Goal: Contribute content: Share content

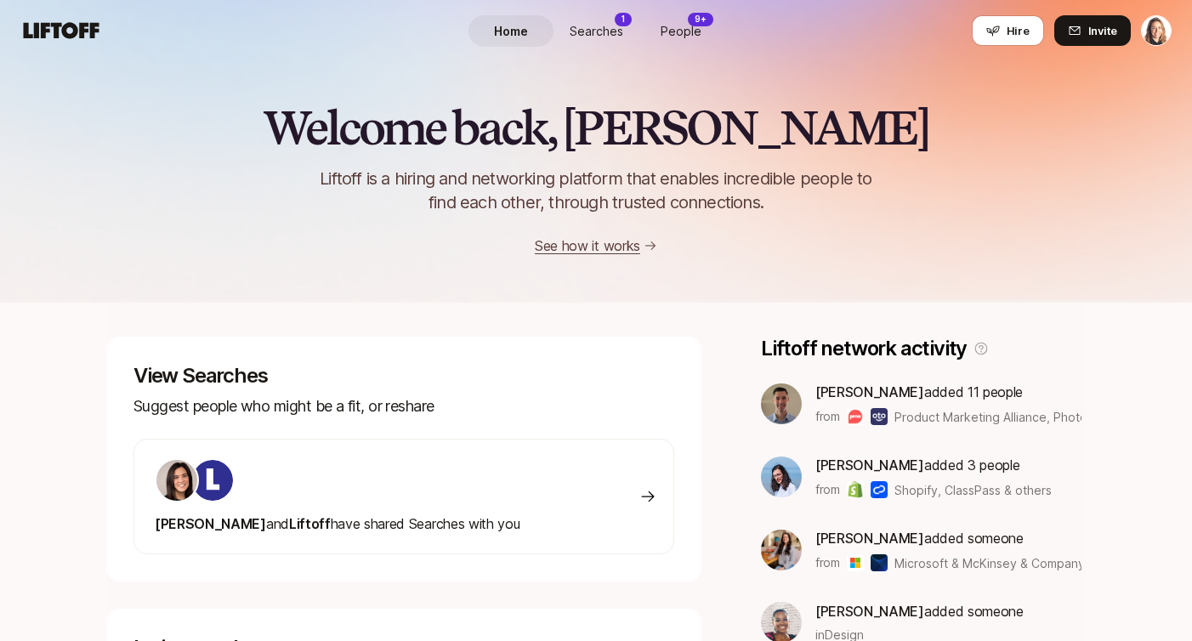
click at [604, 31] on span "Searches" at bounding box center [597, 31] width 54 height 18
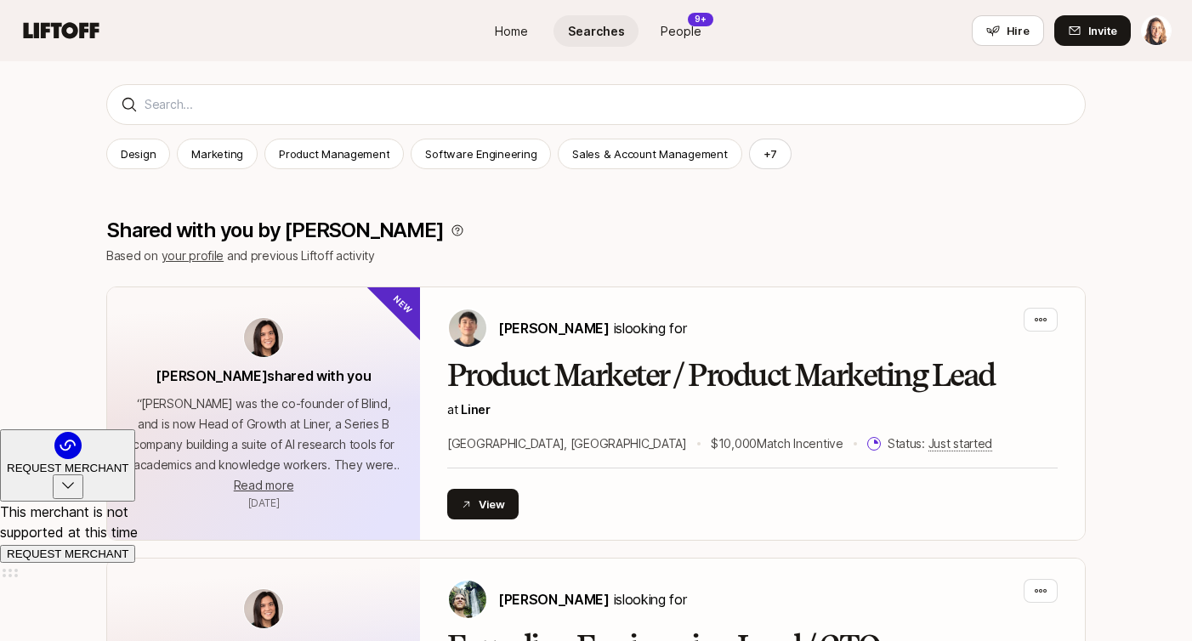
scroll to position [329, 0]
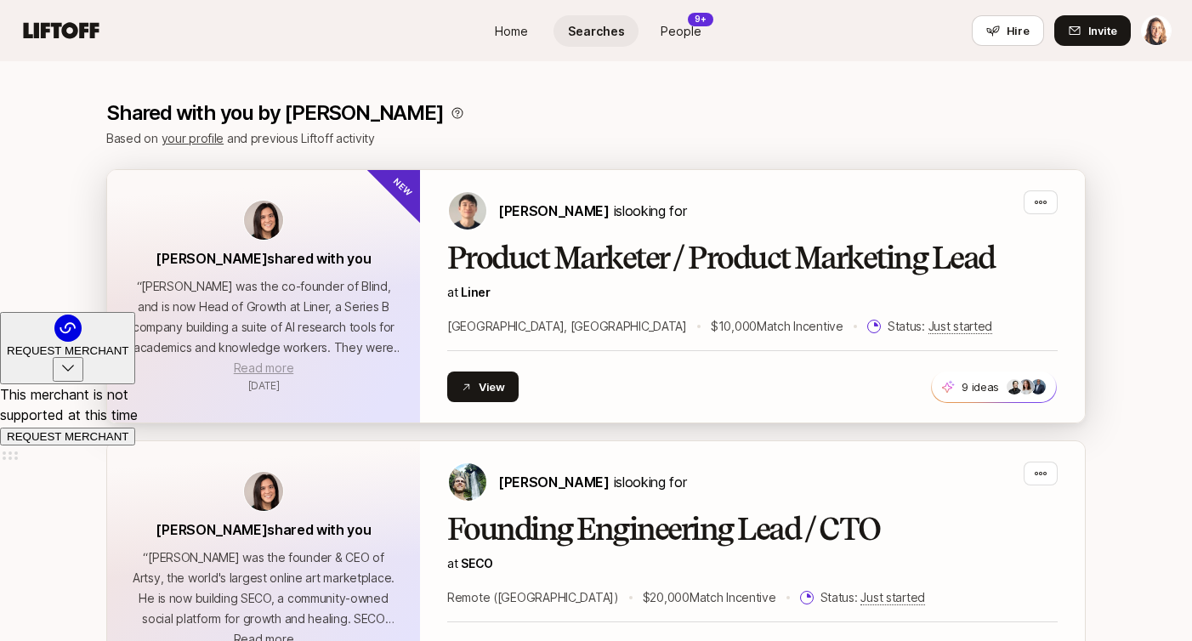
click at [267, 370] on span "Read more" at bounding box center [264, 367] width 60 height 14
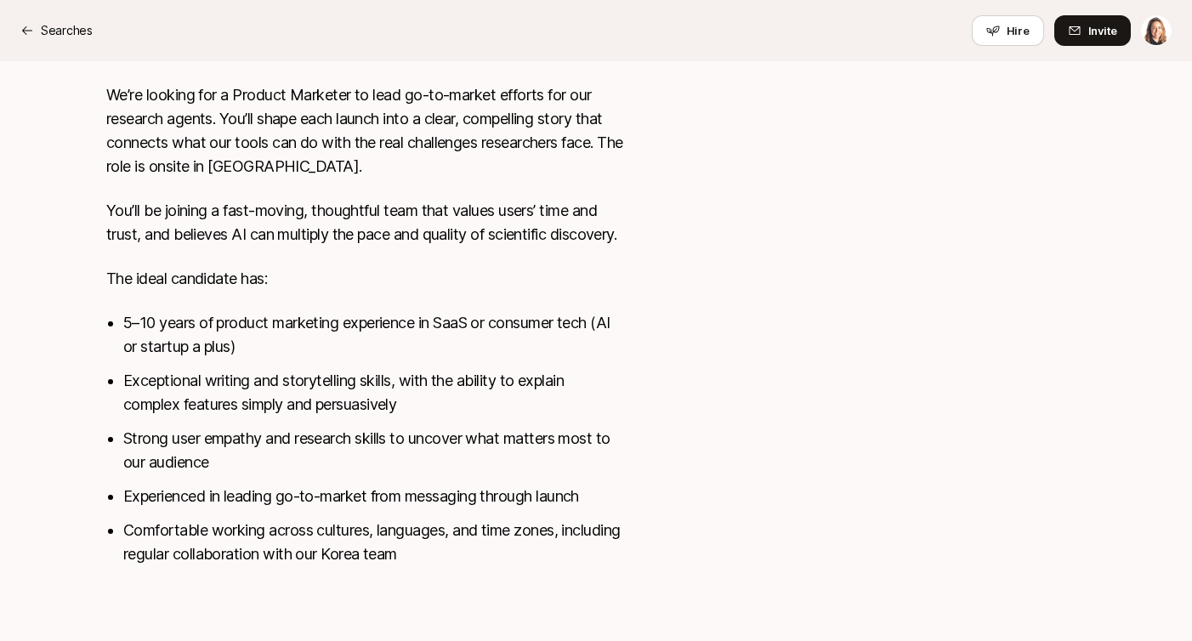
scroll to position [879, 0]
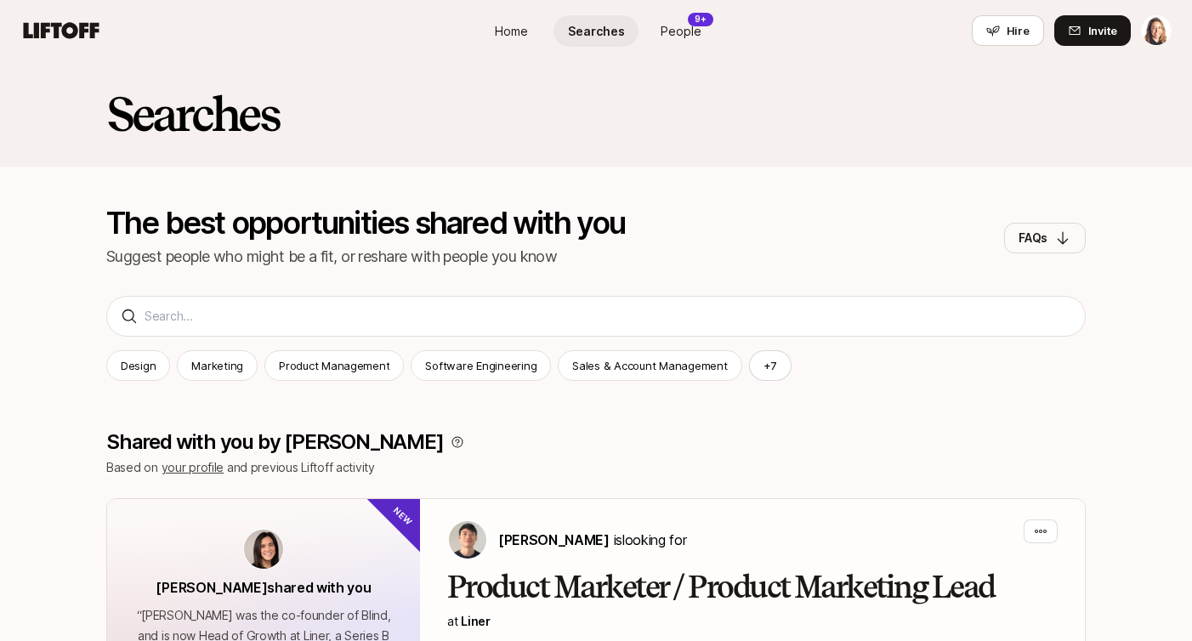
click at [687, 34] on span "People" at bounding box center [681, 31] width 41 height 18
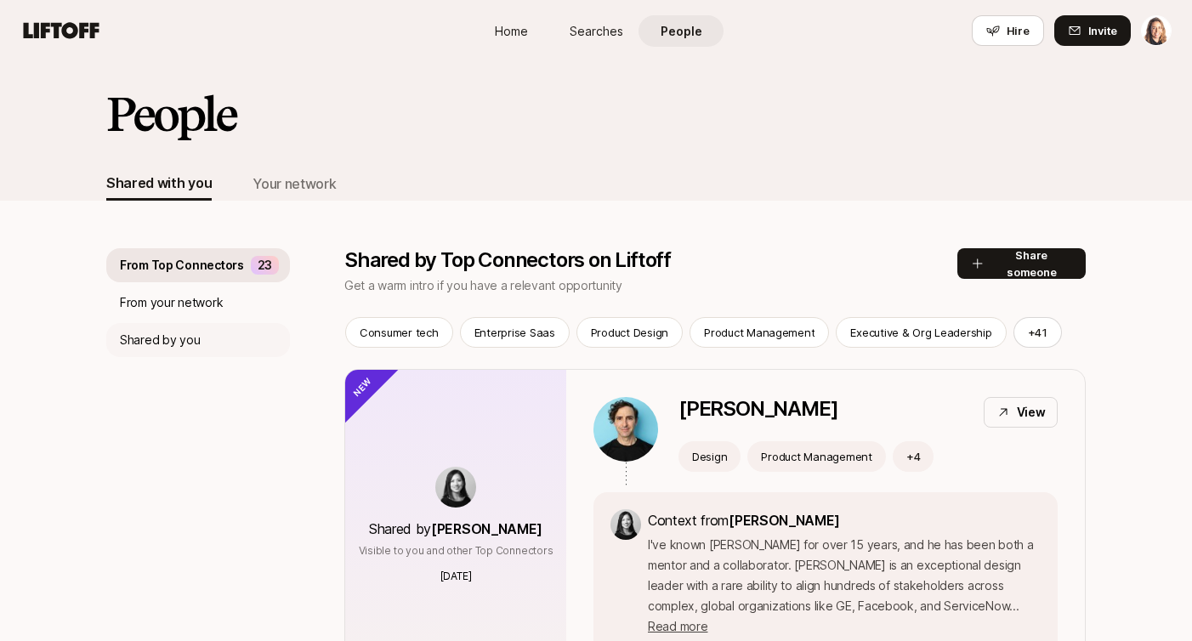
click at [173, 348] on p "Shared by you" at bounding box center [160, 340] width 80 height 20
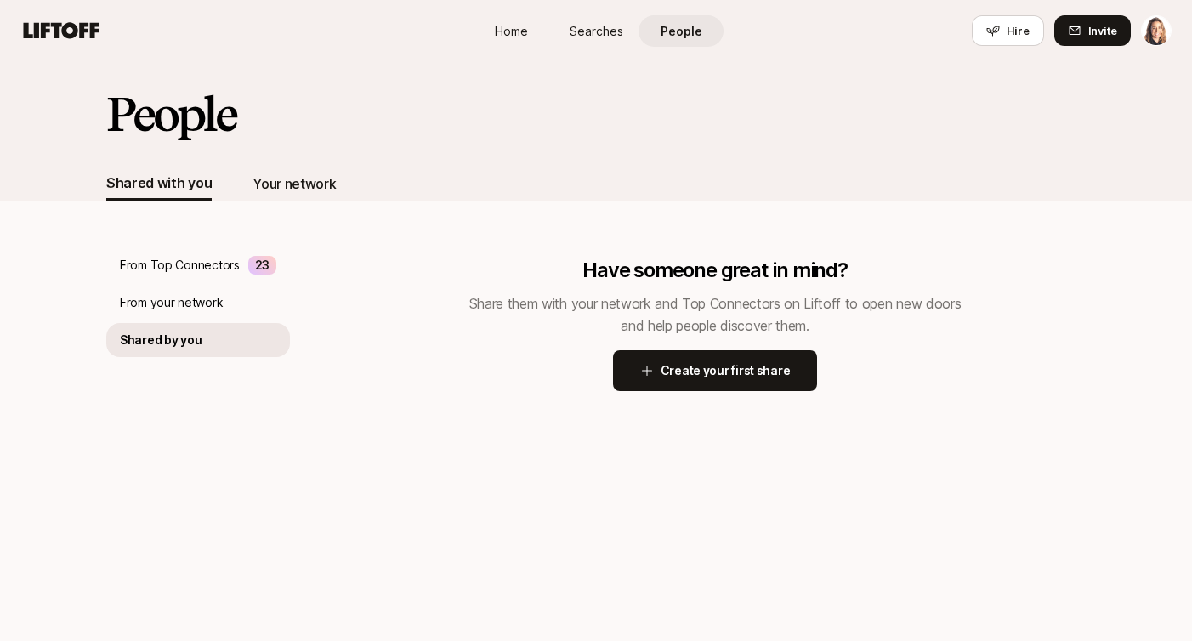
click at [296, 185] on div "Your network" at bounding box center [294, 184] width 83 height 22
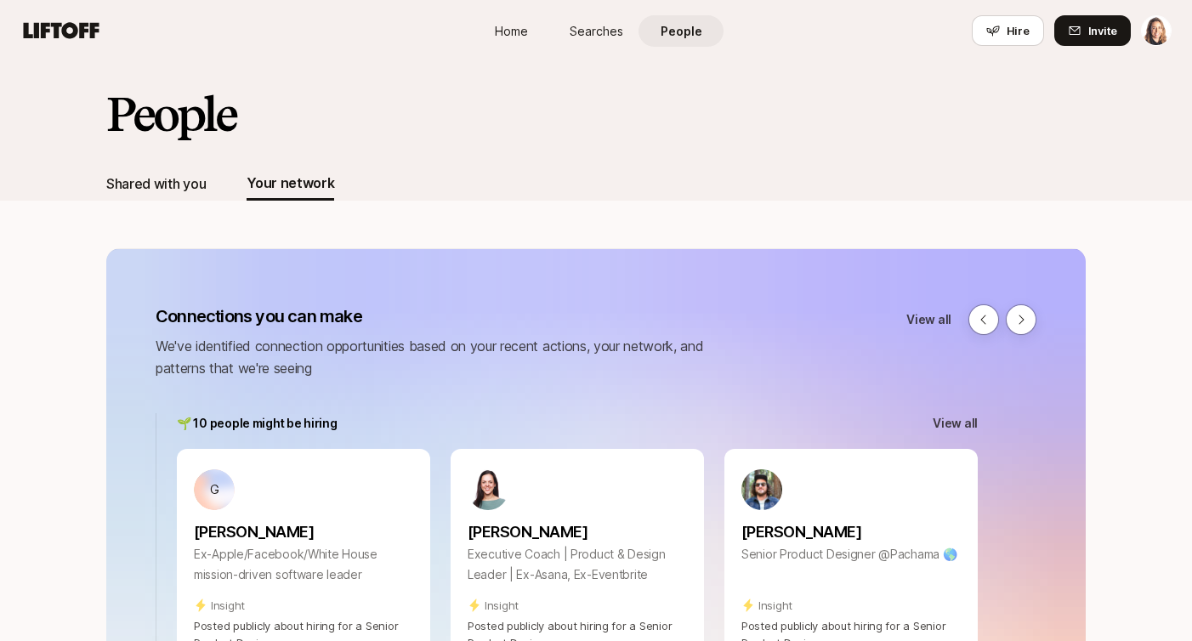
click at [176, 176] on div "Shared with you" at bounding box center [155, 184] width 99 height 22
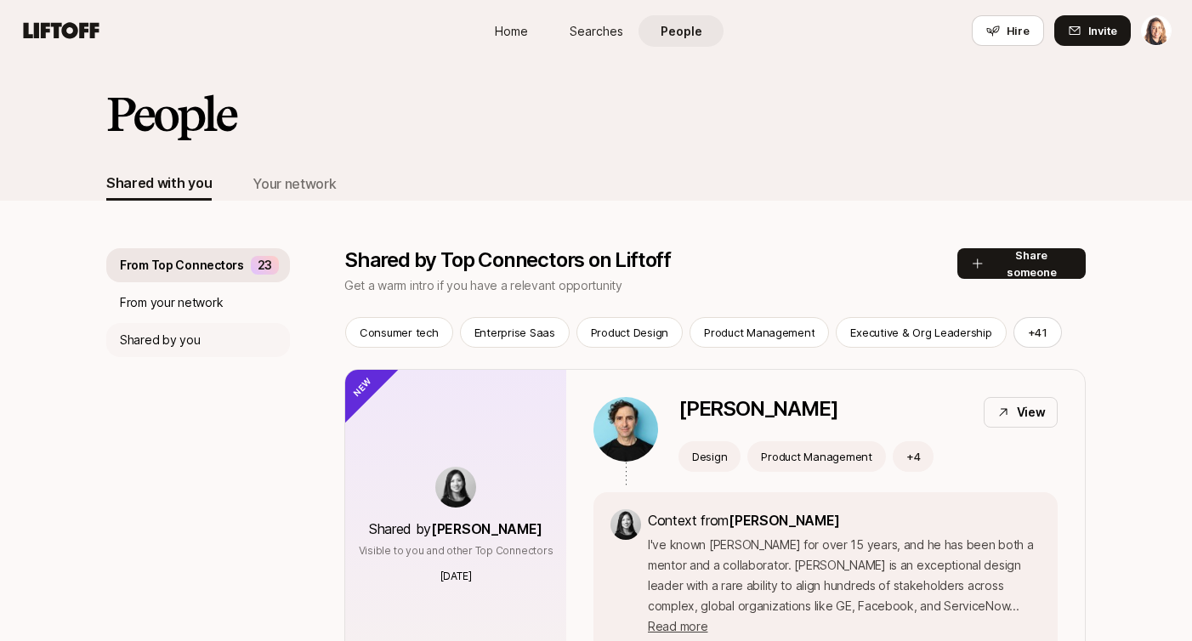
click at [161, 336] on p "Shared by you" at bounding box center [160, 340] width 80 height 20
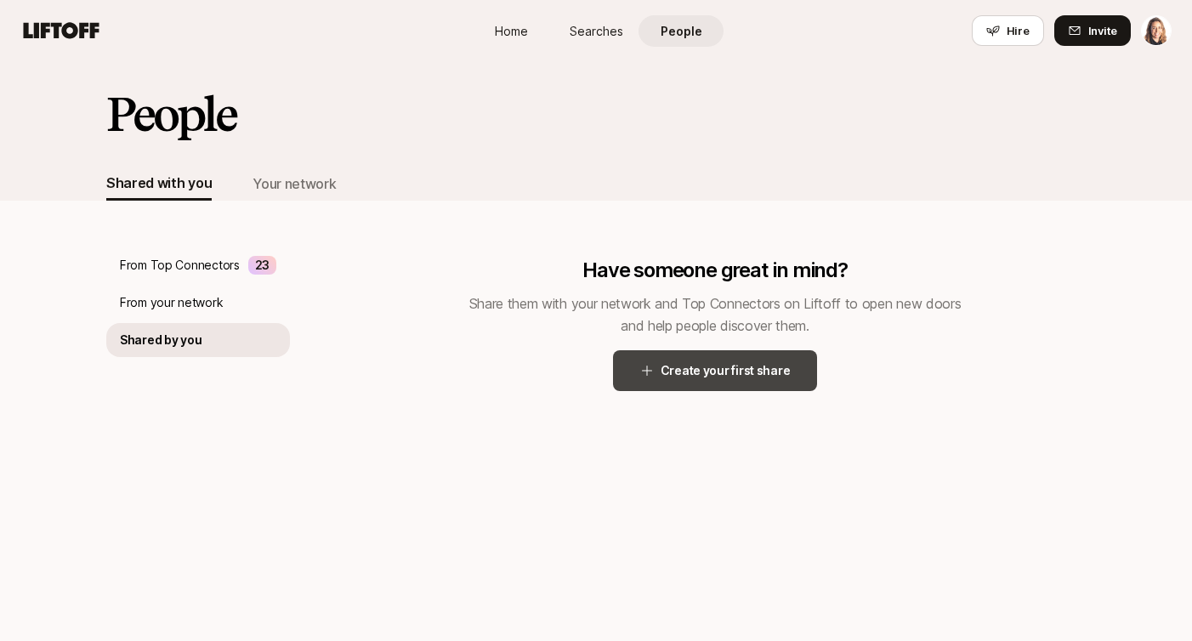
click at [679, 372] on button "Create your first share" at bounding box center [715, 370] width 205 height 41
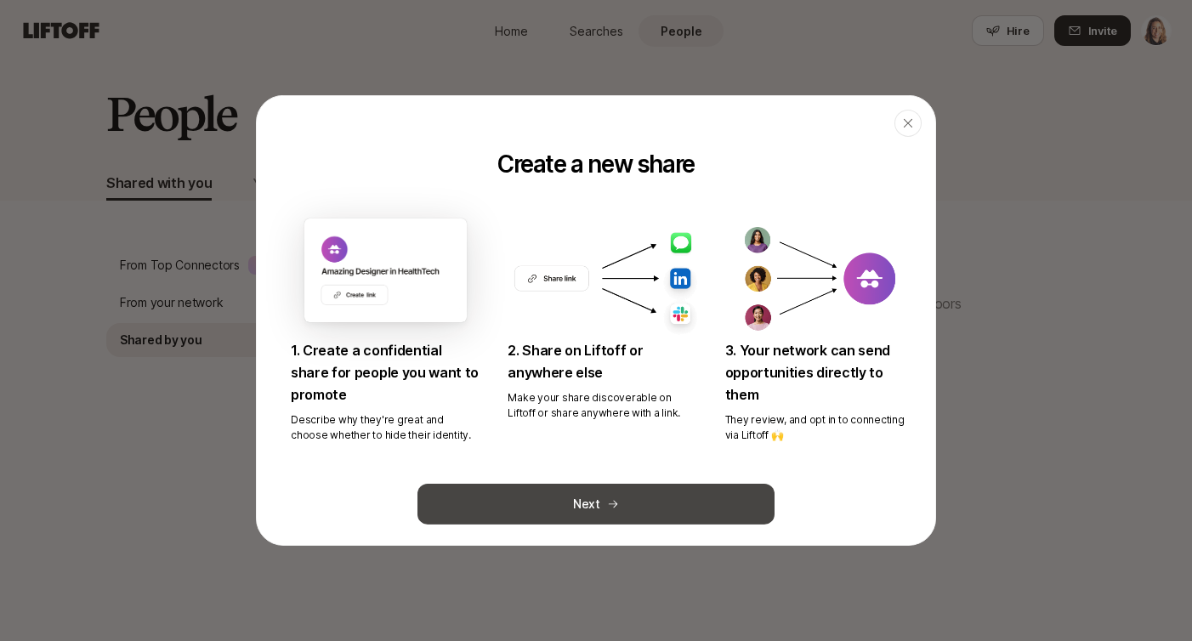
click at [568, 493] on button "Next" at bounding box center [595, 504] width 357 height 41
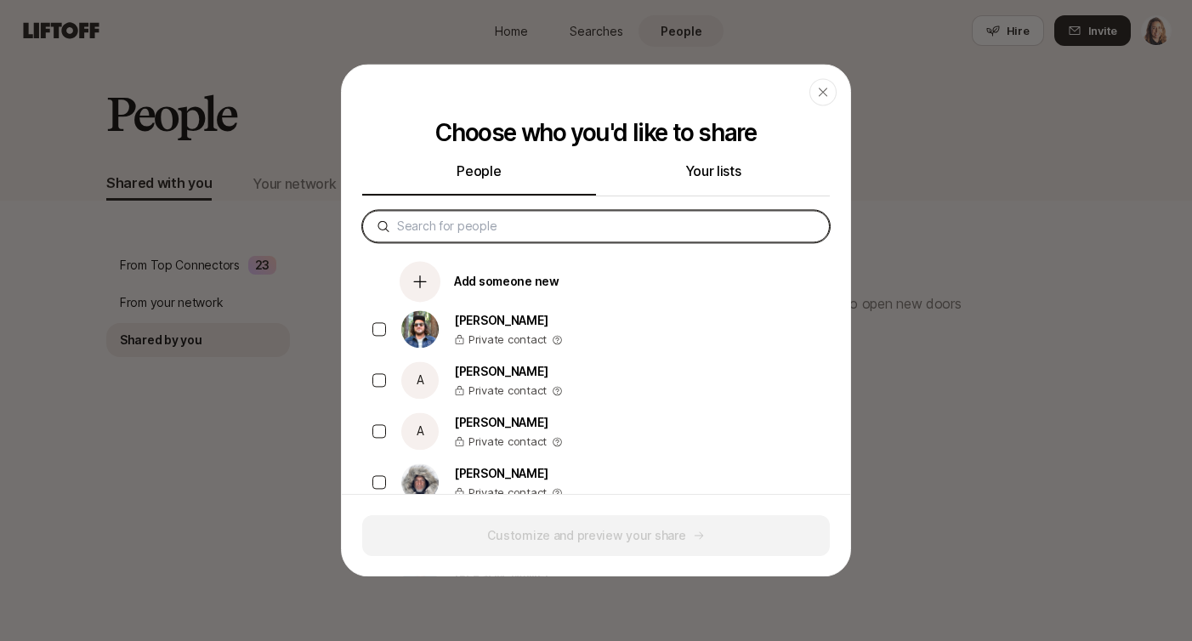
click at [486, 227] on input at bounding box center [606, 226] width 418 height 20
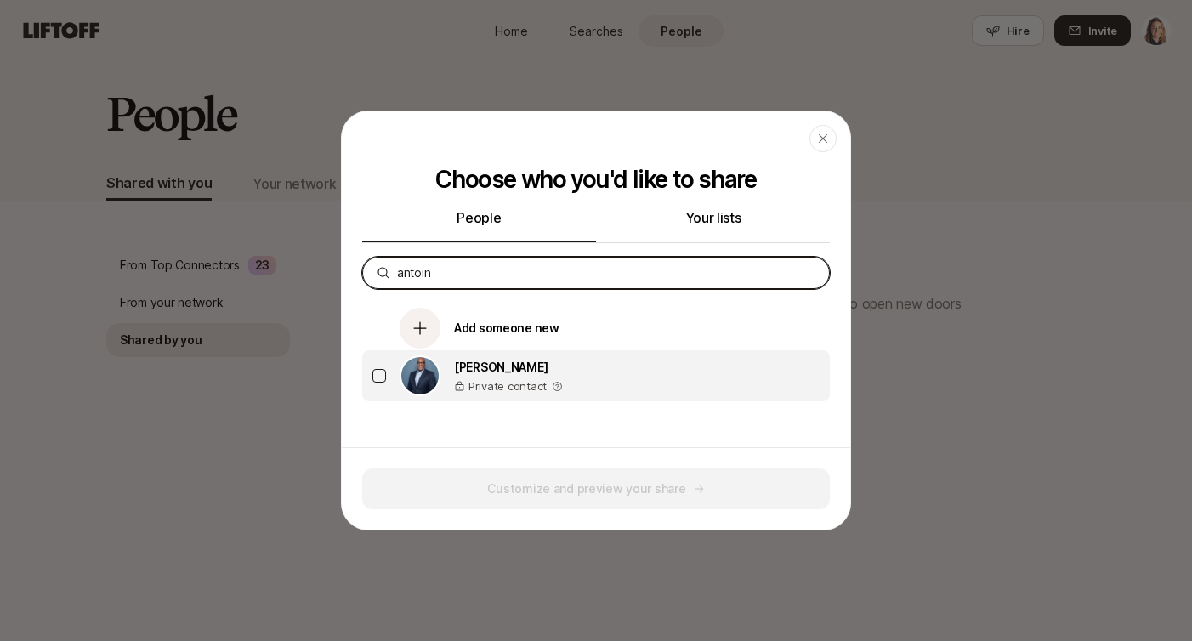
type input "antoin"
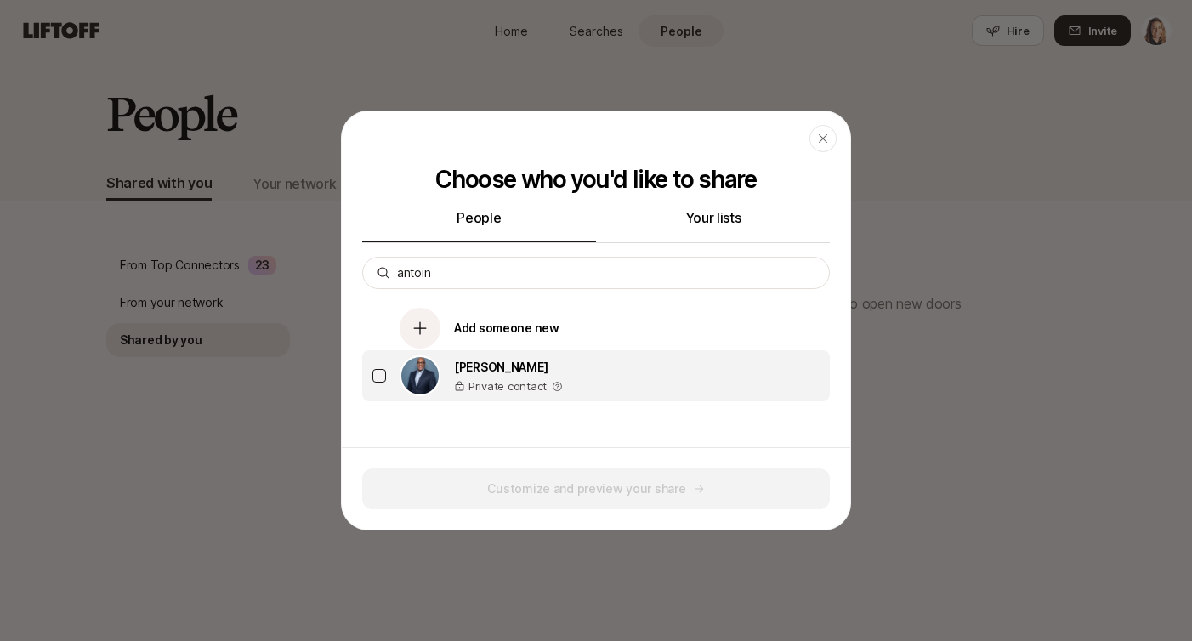
click at [382, 377] on button "button" at bounding box center [379, 376] width 14 height 14
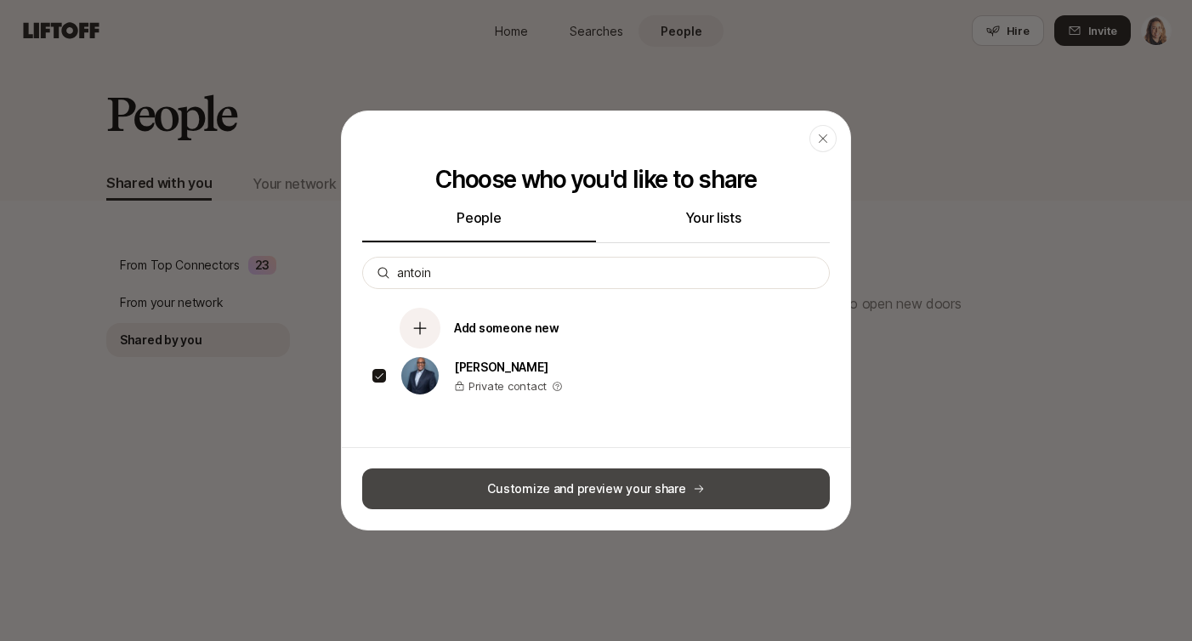
click at [623, 490] on button "Customize and preview your share" at bounding box center [596, 488] width 468 height 41
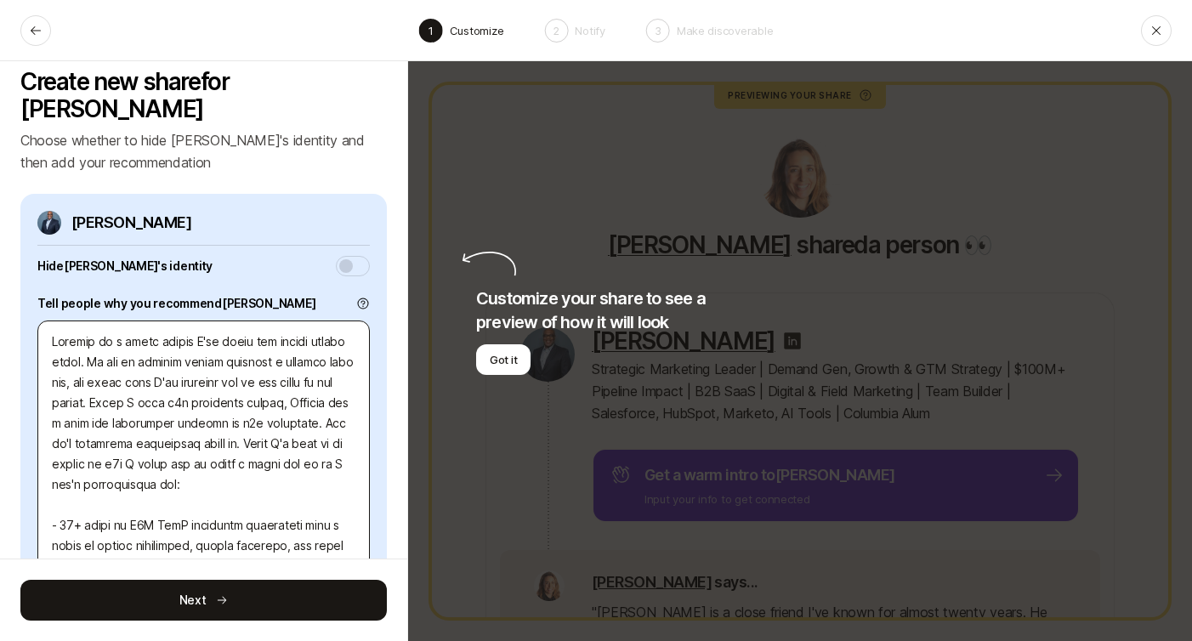
scroll to position [17, 0]
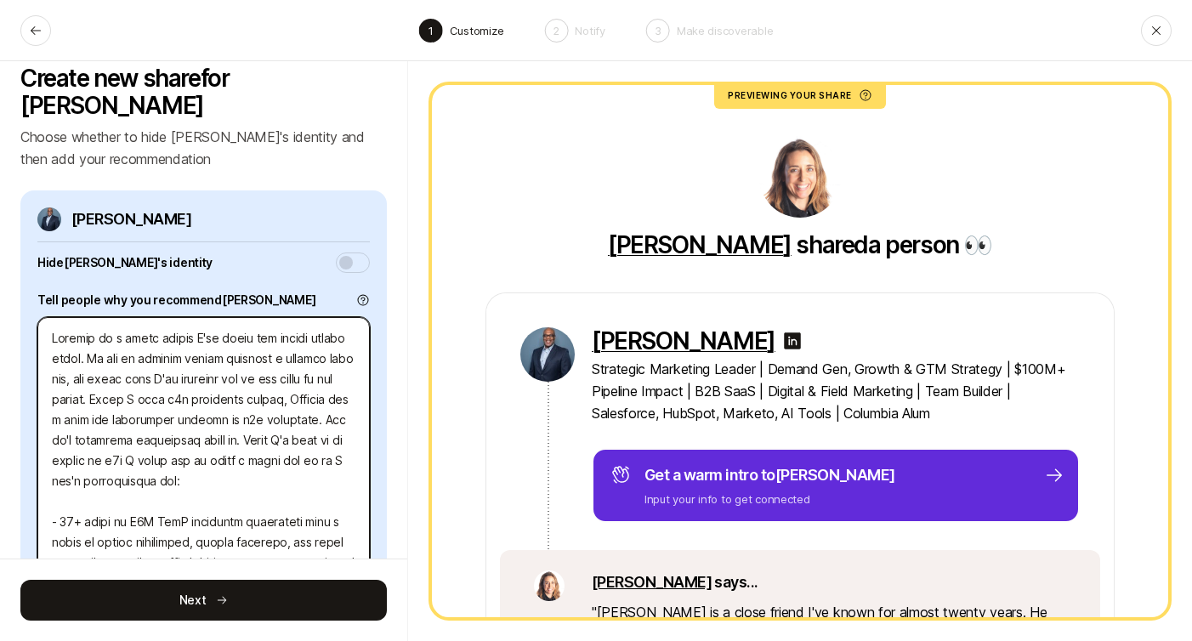
drag, startPoint x: 87, startPoint y: 331, endPoint x: 215, endPoint y: 452, distance: 176.8
type textarea "x"
type textarea "Loremip do s ametc adipis E'se doeiu tem incidi utlabo etdol. M - 21+ aliqu en …"
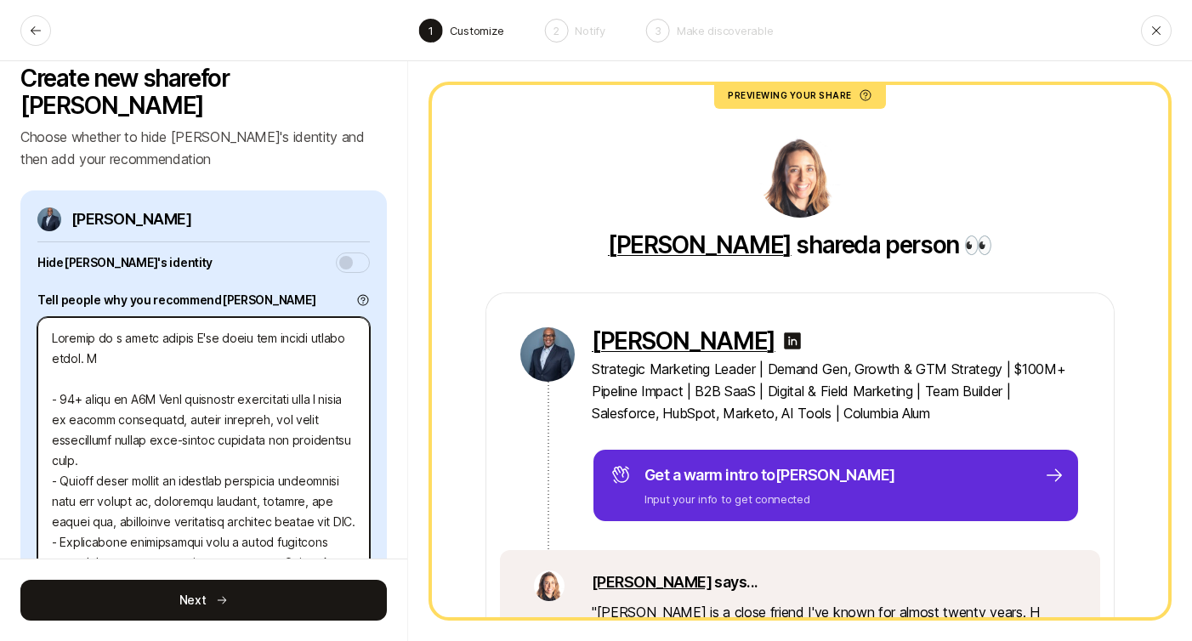
type textarea "x"
type textarea "Loremip do s ametc adipis E'se doeiu tem incidi utlabo etdol. Ma - 17+ aliqu en…"
type textarea "x"
type textarea "Loremip do s ametc adipis E'se doeiu tem incidi utlabo etdol. Ma - 95+ aliqu en…"
type textarea "x"
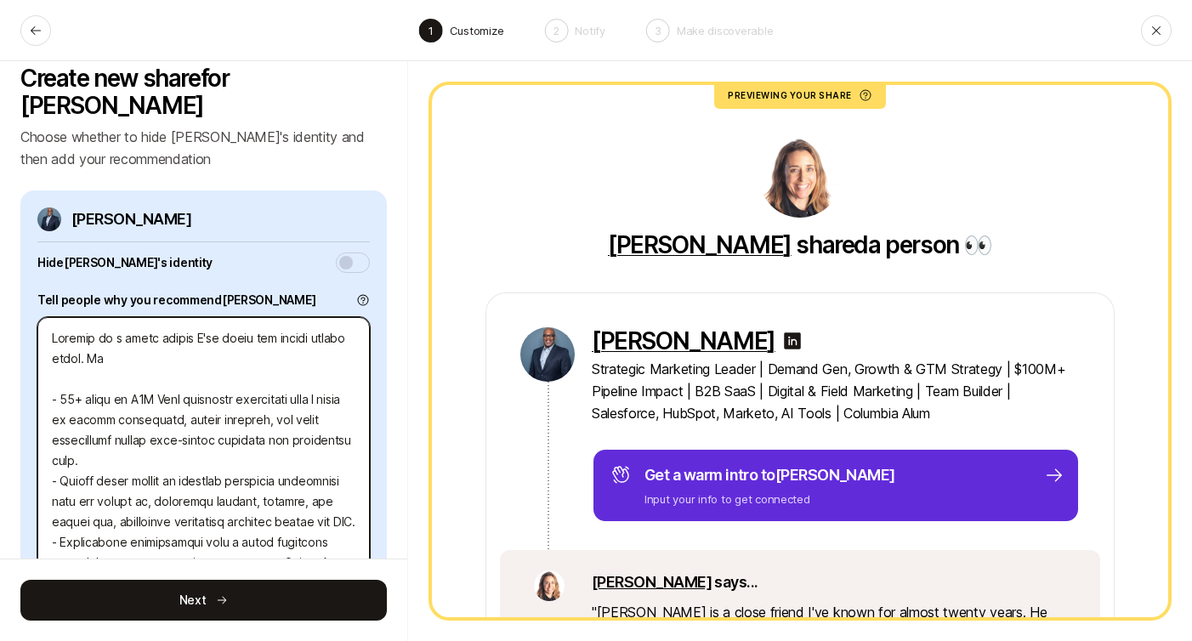
type textarea "Loremip do s ametc adipis E'se doeiu tem incidi utlabo etdol. Ma a - 14+ enima …"
type textarea "x"
type textarea "Loremip do s ametc adipis E'se doeiu tem incidi utlabo etdol. Ma al - 16+ enima…"
type textarea "x"
type textarea "Loremip do s ametc adipis E'se doeiu tem incidi utlabo etdol. Ma ali - 77+ enim…"
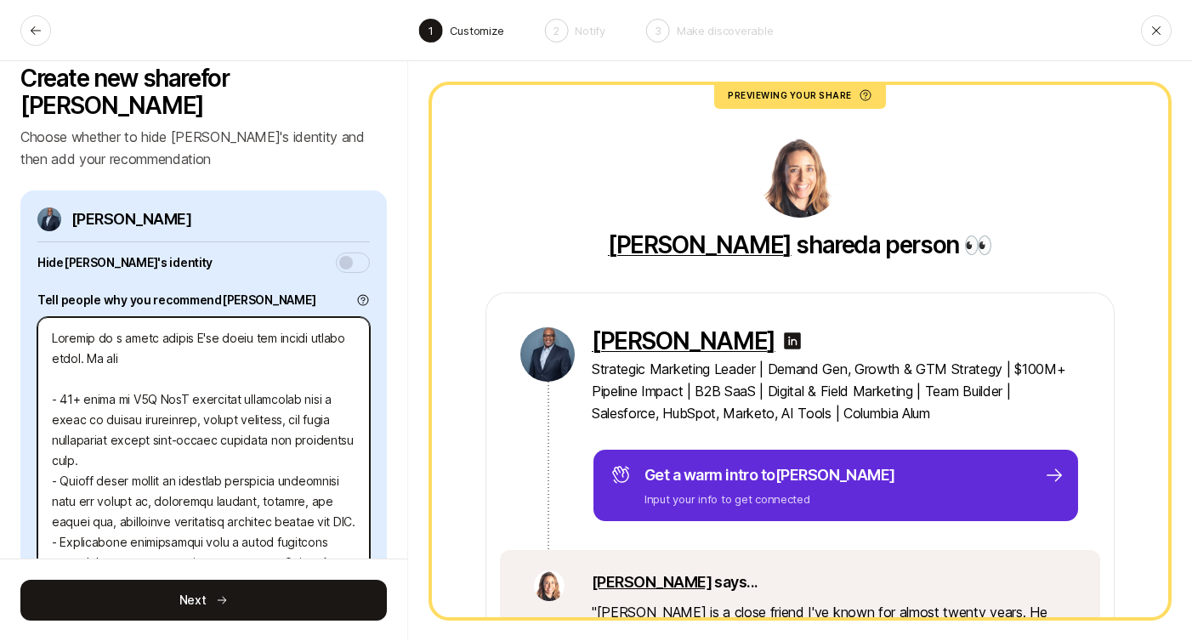
type textarea "x"
type textarea "Loremip do s ametc adipis E'se doeiu tem incidi utlabo etdol. Ma ali - 54+ enim…"
type textarea "x"
type textarea "Loremip do s ametc adipis E'se doeiu tem incidi utlabo etdol. Ma ali - 20+ enim…"
type textarea "x"
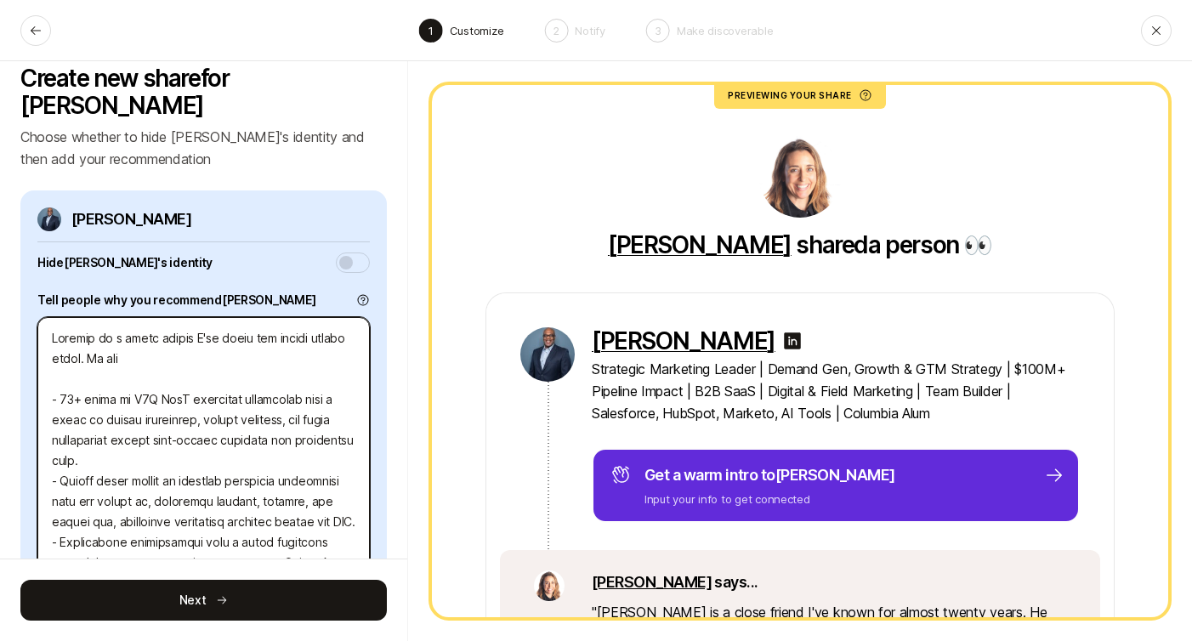
type textarea "Loremip do s ametc adipis E'se doeiu tem incidi utlabo etdol. Ma ali e - 93+ ad…"
type textarea "x"
type textarea "Loremip do s ametc adipis E'se doeiu tem incidi utlabo etdol. Ma ali en - 89+ a…"
type textarea "x"
type textarea "Loremip do s ametc adipis E'se doeiu tem incidi utlabo etdol. Ma ali eni - 96+ …"
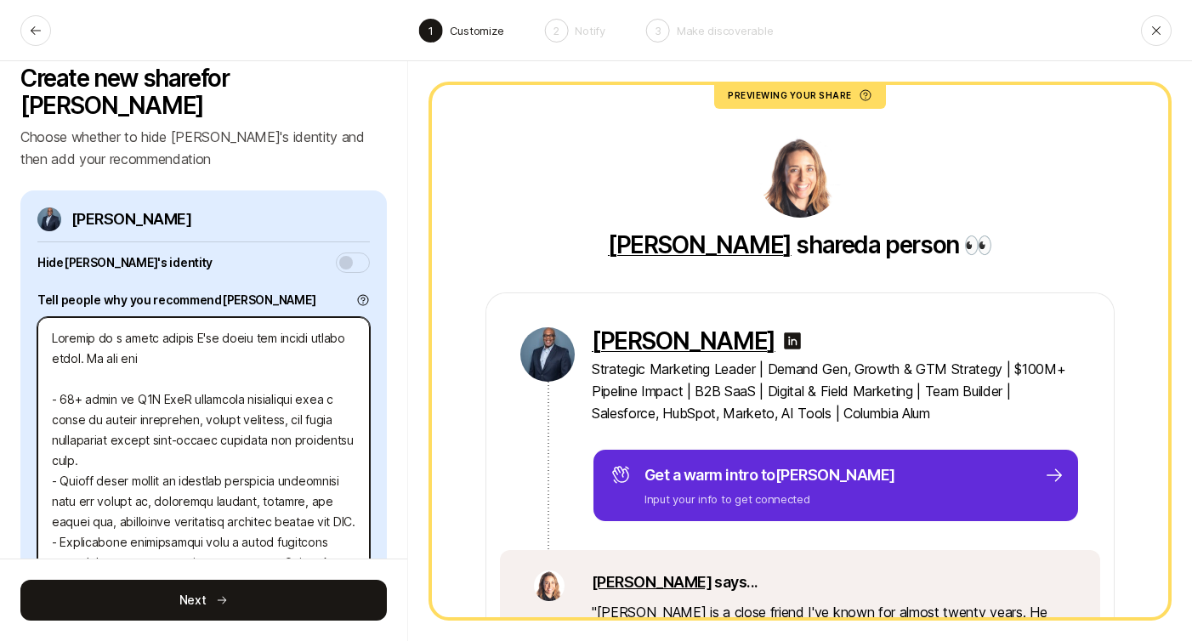
type textarea "x"
type textarea "Loremip do s ametc adipis E'se doeiu tem incidi utlabo etdol. Ma ali enim - 52+…"
type textarea "x"
type textarea "Loremip do s ametc adipis E'se doeiu tem incidi utlabo etdol. Ma ali enim - 60+…"
type textarea "x"
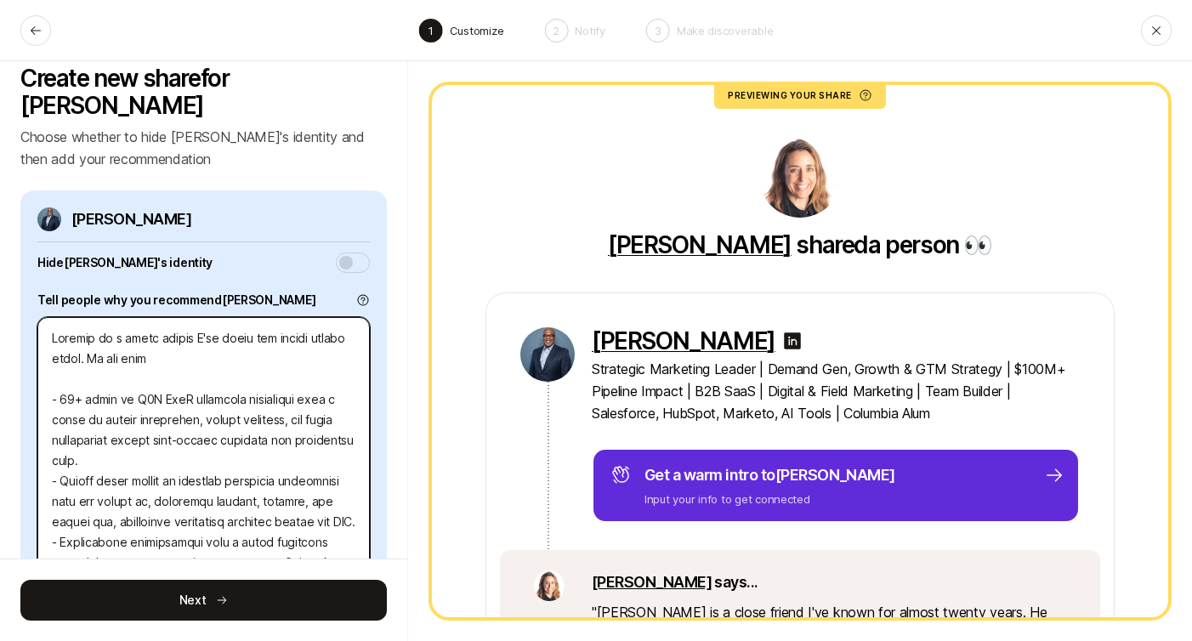
type textarea "Loremip do s ametc adipis E'se doeiu tem incidi utlabo etdol. Ma ali enim A - 5…"
type textarea "x"
type textarea "Loremip do s ametc adipis E'se doeiu tem incidi utlabo etdol. Ma ali enim A@ - …"
type textarea "x"
type textarea "Loremip do s ametc adipis E'se doeiu tem incidi utlabo etdol. Ma ali enim A@M -…"
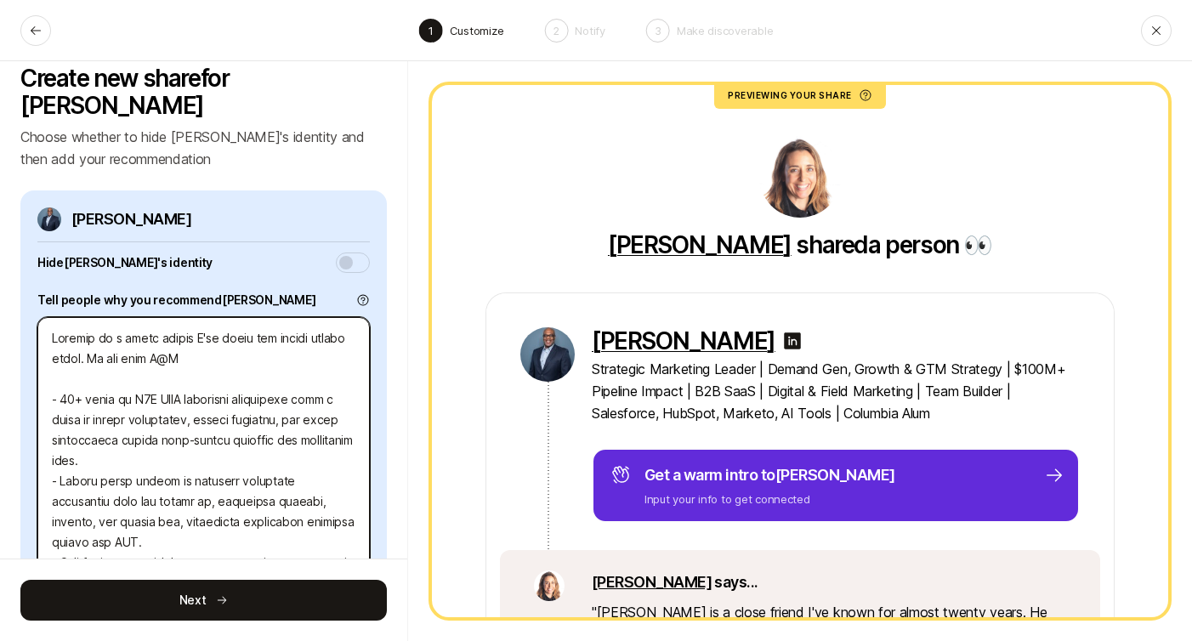
type textarea "x"
type textarea "Loremip do s ametc adipis E'se doeiu tem incidi utlabo etdol. Ma ali enim A@ - …"
type textarea "x"
type textarea "Loremip do s ametc adipis E'se doeiu tem incidi utlabo etdol. Ma ali enim A - 5…"
type textarea "x"
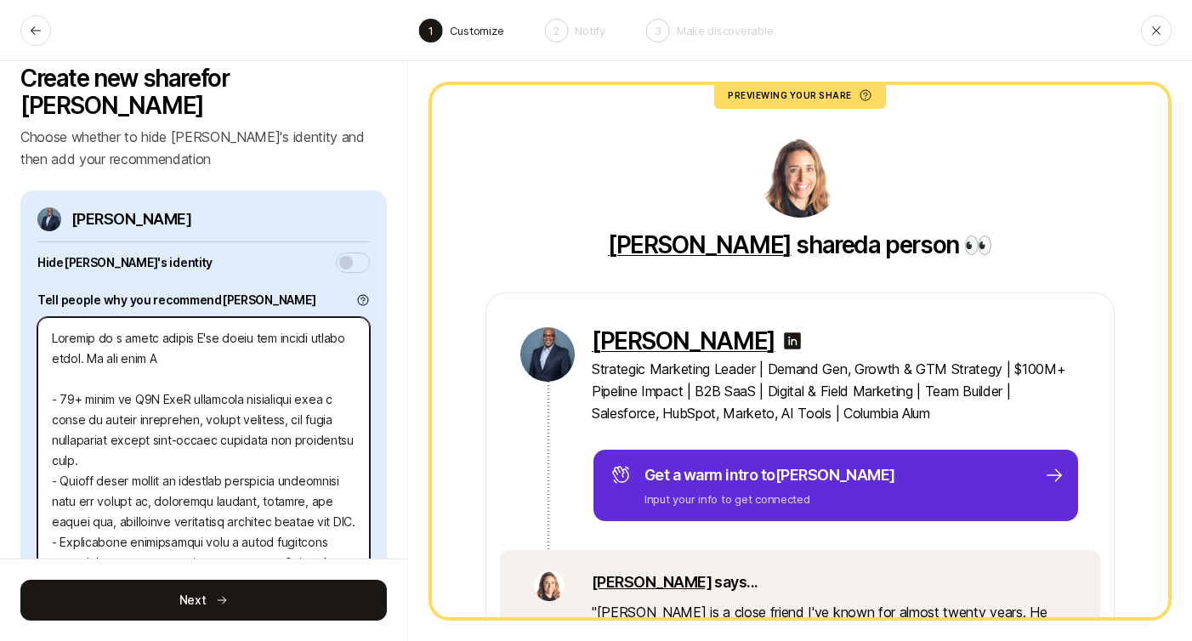
type textarea "Loremip do s ametc adipis E'se doeiu tem incidi utlabo etdol. Ma ali enim A2 - …"
type textarea "x"
type textarea "Loremip do s ametc adipis E'se doeiu tem incidi utlabo etdol. Ma ali enim A1M -…"
type textarea "x"
type textarea "Loremip do s ametc adipis E'se doeiu tem incidi utlabo etdol. Ma ali enim A9M -…"
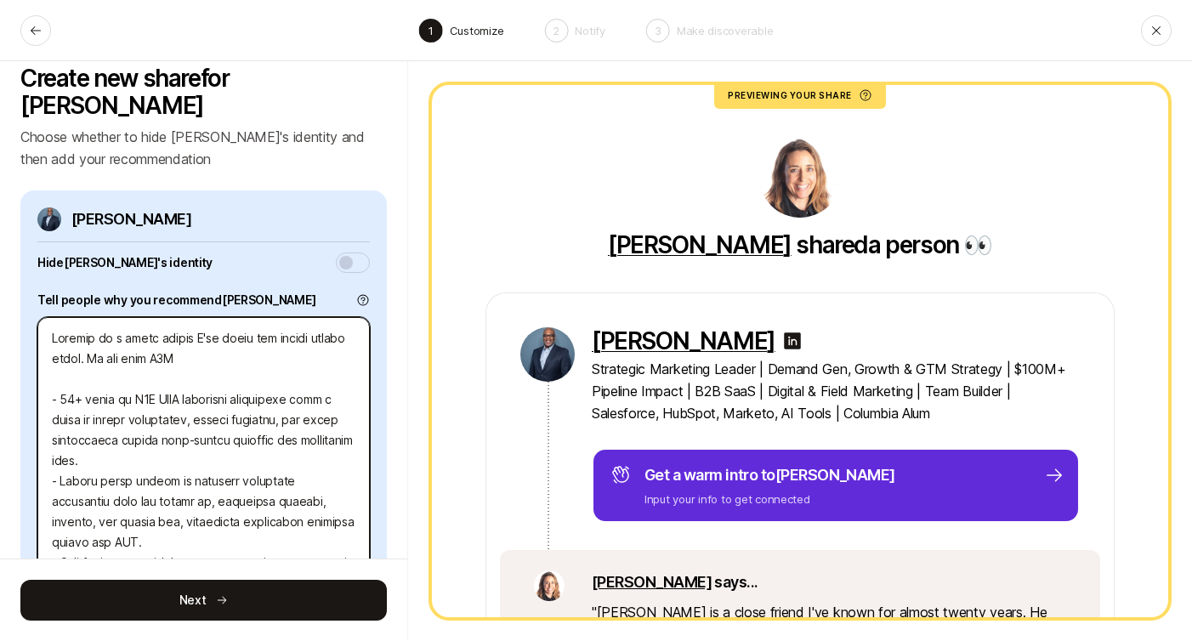
type textarea "x"
type textarea "Loremip do s ametc adipis E'se doeiu tem incidi utlabo etdol. Ma ali enim A0M V…"
type textarea "x"
type textarea "Loremip do s ametc adipis E'se doeiu tem incidi utlabo etdol. Ma ali enim A4M V…"
type textarea "x"
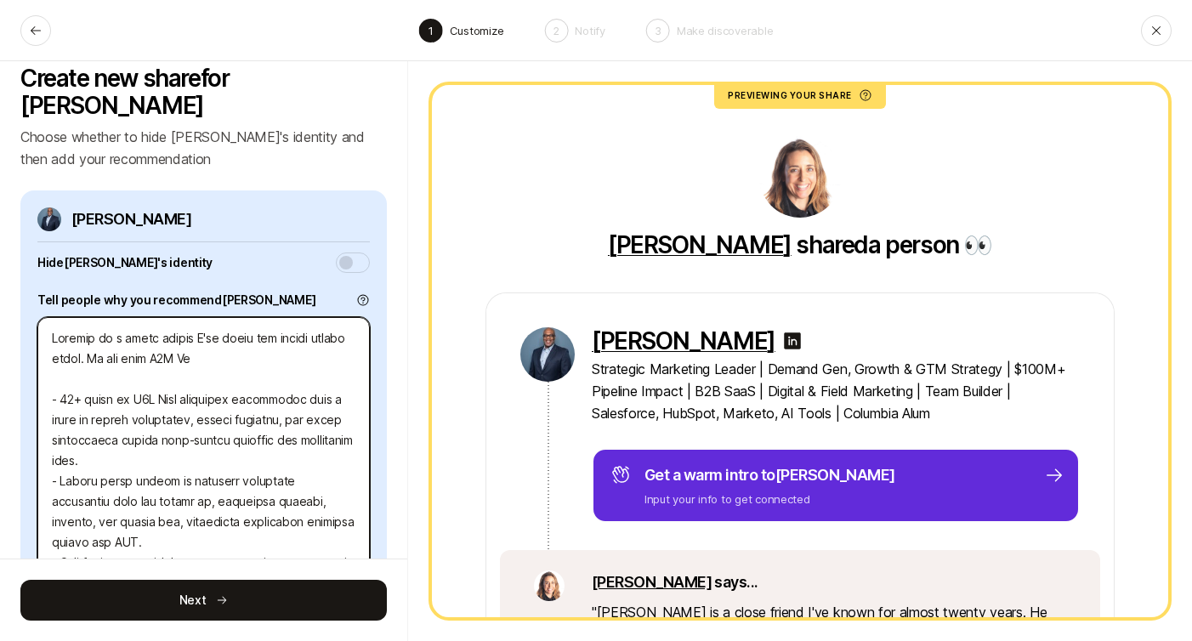
type textarea "Loremip do s ametc adipis E'se doeiu tem incidi utlabo etdol. Ma ali enim A2M V…"
type textarea "x"
type textarea "Loremip do s ametc adipis E'se doeiu tem incidi utlabo etdol. Ma ali enim A4M V…"
type textarea "x"
type textarea "Loremip do s ametc adipis E'se doeiu tem incidi utlabo etdol. Ma ali enim A6M V…"
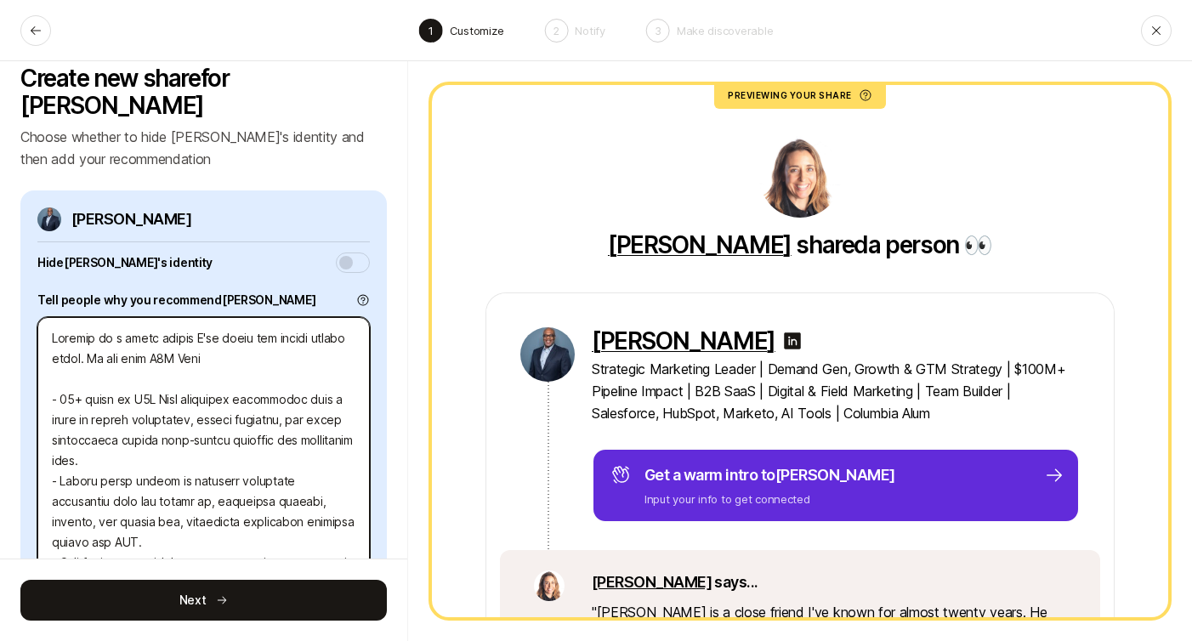
type textarea "x"
type textarea "Loremip do s ametc adipis E'se doeiu tem incidi utlabo etdol. Ma ali enim A4M V…"
type textarea "x"
type textarea "Loremip do s ametc adipis E'se doeiu tem incidi utlabo etdol. Ma ali enim A2M V…"
type textarea "x"
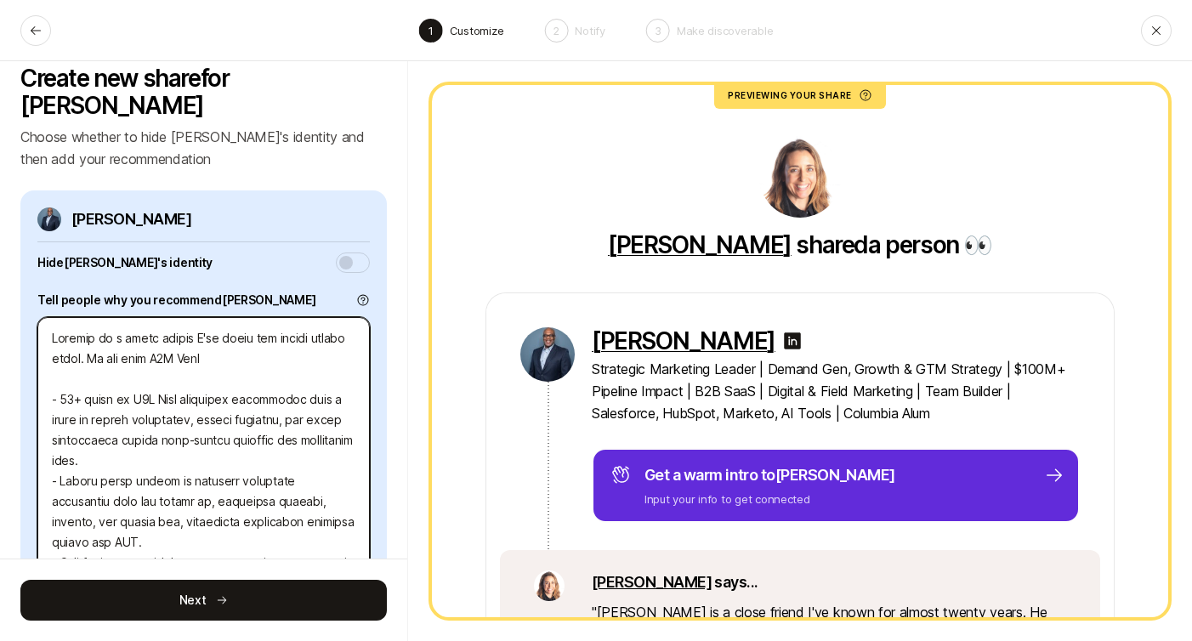
type textarea "Loremip do s ametc adipis E'se doeiu tem incidi utlabo etdol. Ma ali enim A8M V…"
type textarea "x"
type textarea "Loremip do s ametc adipis E'se doeiu tem incidi utlabo etdol. Ma ali enim A9M V…"
type textarea "x"
type textarea "Loremip do s ametc adipis E'se doeiu tem incidi utlabo etdol. Ma ali enim A5M V…"
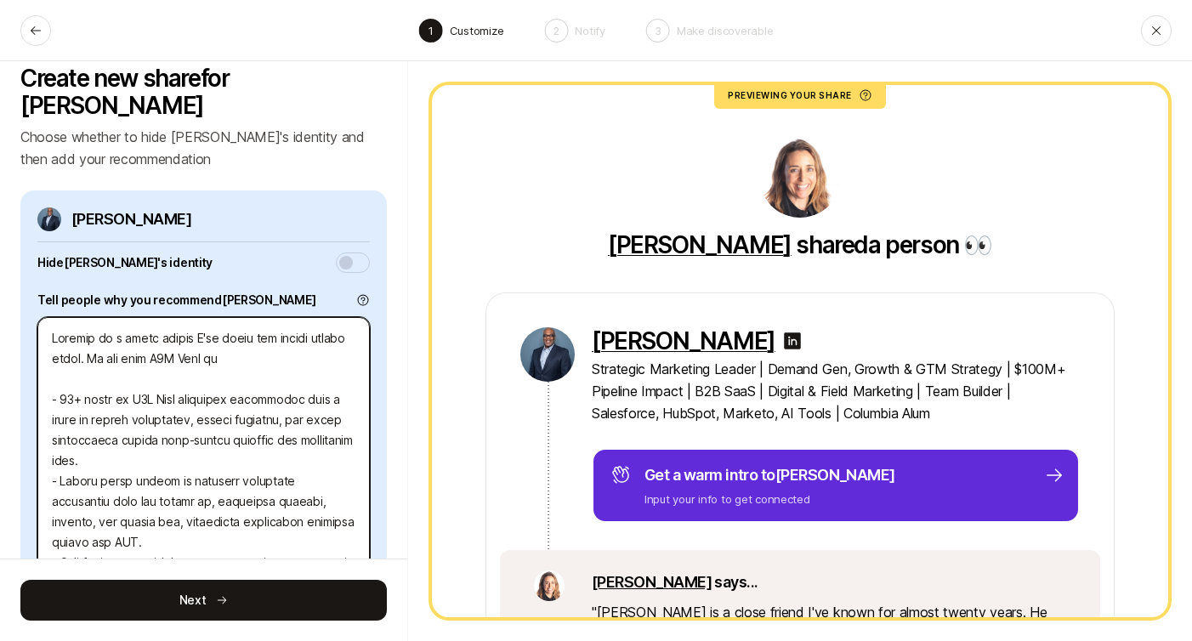
type textarea "x"
type textarea "Loremip do s ametc adipis E'se doeiu tem incidi utlabo etdol. Ma ali enim A6M V…"
type textarea "x"
type textarea "Loremip do s ametc adipis E'se doeiu tem incidi utlabo etdol. Ma ali enim A7M V…"
type textarea "x"
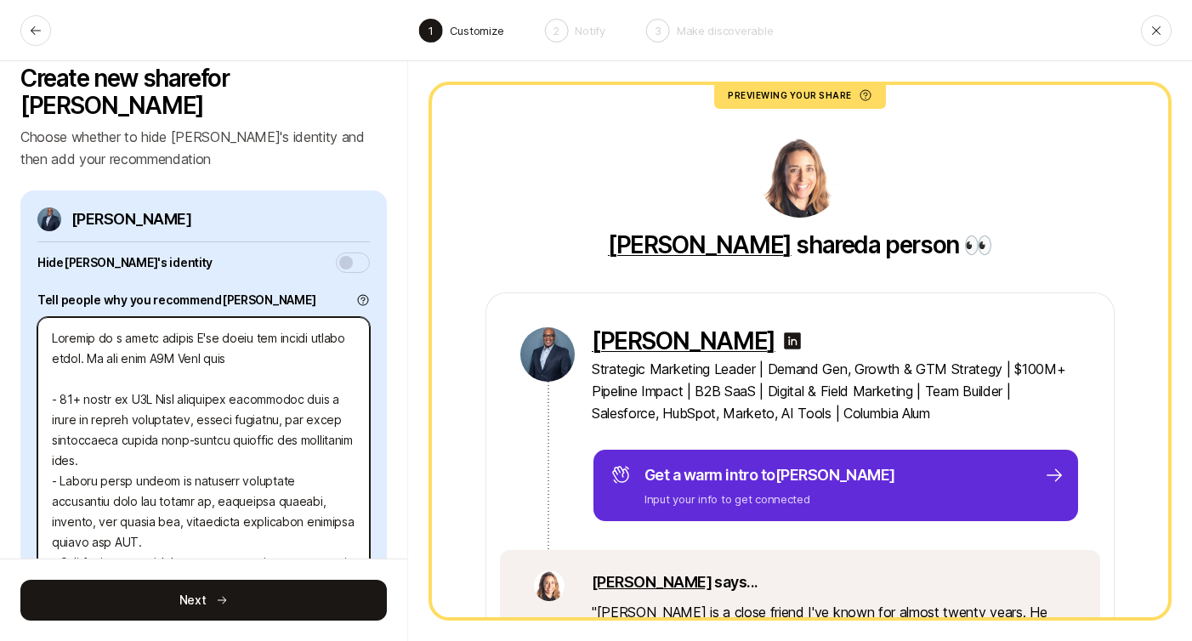
type textarea "Loremip do s ametc adipis E'se doeiu tem incidi utlabo etdol. Ma ali enim A2M V…"
type textarea "x"
type textarea "Loremip do s ametc adipis E'se doeiu tem incidi utlabo etdol. Ma ali enim A3M V…"
type textarea "x"
type textarea "Loremip do s ametc adipis E'se doeiu tem incidi utlabo etdol. Ma ali enim A5M V…"
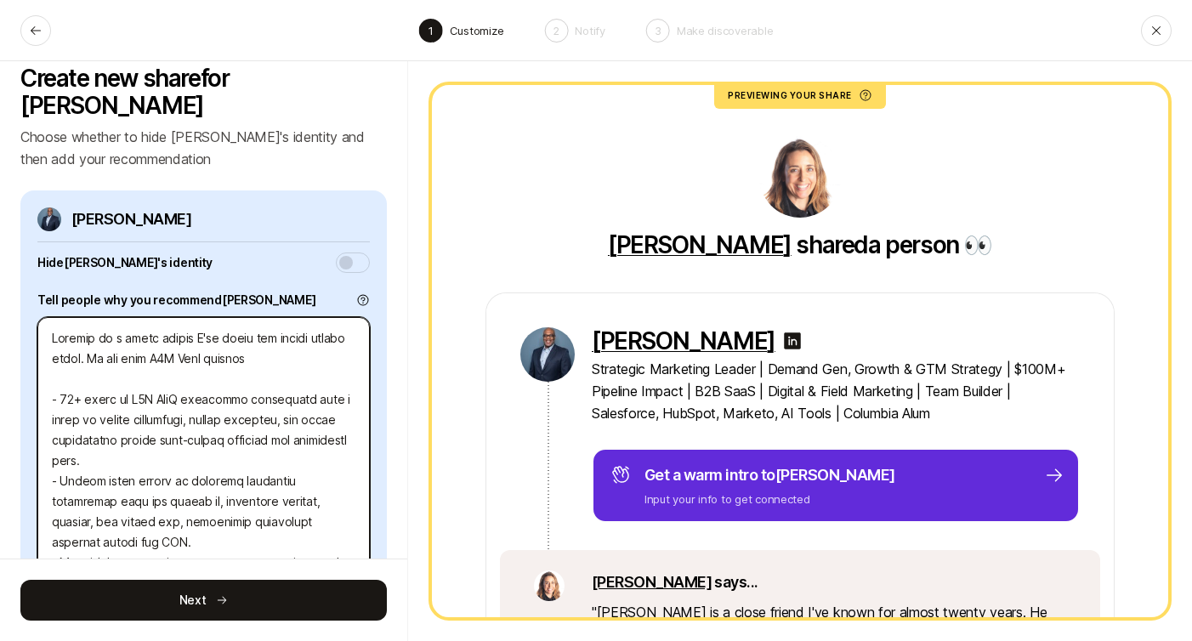
type textarea "x"
type textarea "Loremip do s ametc adipis E'se doeiu tem incidi utlabo etdol. Ma ali enim A9M V…"
type textarea "x"
type textarea "Loremip do s ametc adipis E'se doeiu tem incidi utlabo etdol. Ma ali enim A9M V…"
type textarea "x"
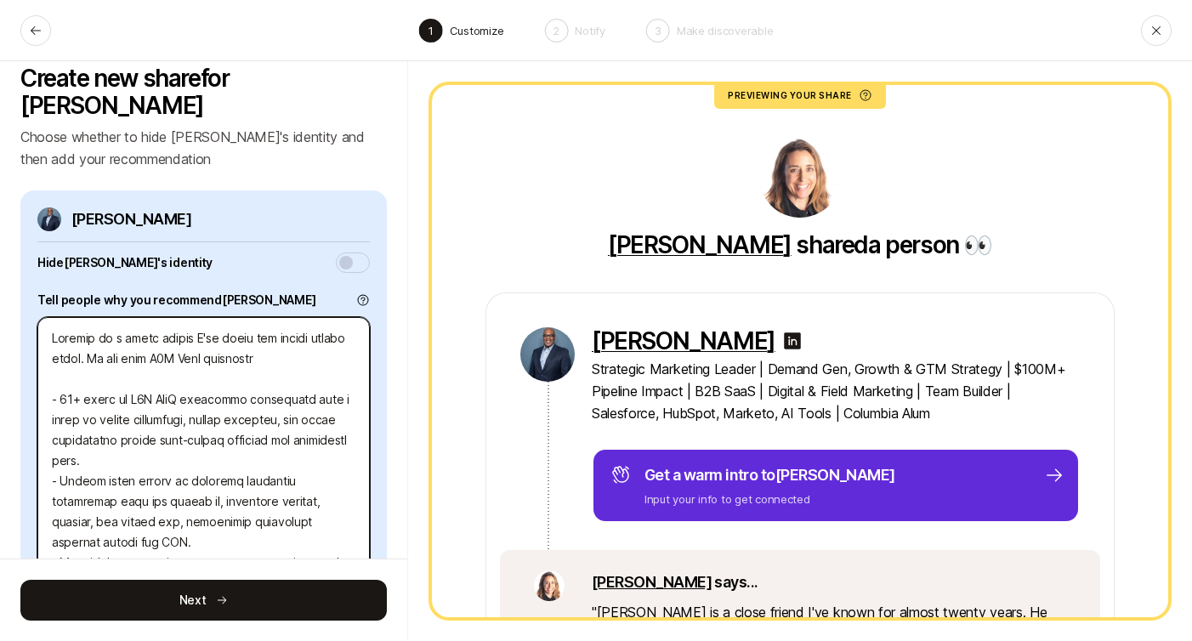
type textarea "Loremip do s ametc adipis E'se doeiu tem incidi utlabo etdol. Ma ali enim A3M V…"
type textarea "x"
type textarea "Loremip do s ametc adipis E'se doeiu tem incidi utlabo etdol. Ma ali enim A2M V…"
type textarea "x"
type textarea "Loremip do s ametc adipis E'se doeiu tem incidi utlabo etdol. Ma ali enim A7M V…"
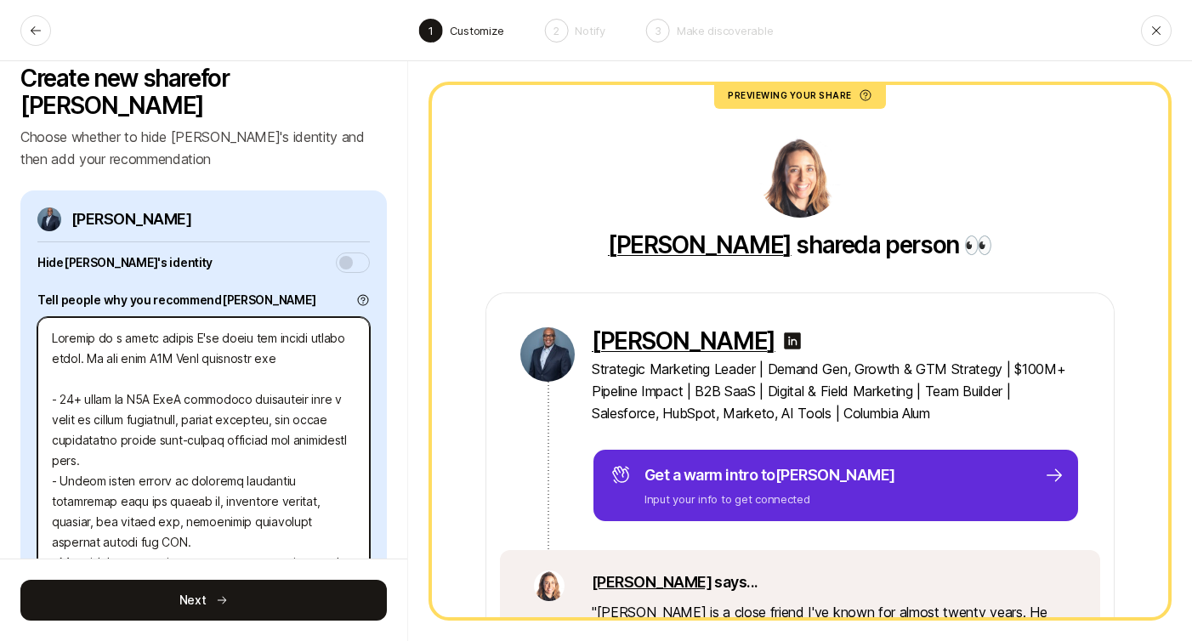
type textarea "x"
type textarea "Loremip do s ametc adipis E'se doeiu tem incidi utlabo etdol. Ma ali enim A3M V…"
type textarea "x"
type textarea "Loremip do s ametc adipis E'se doeiu tem incidi utlabo etdol. Ma ali enim A1M V…"
type textarea "x"
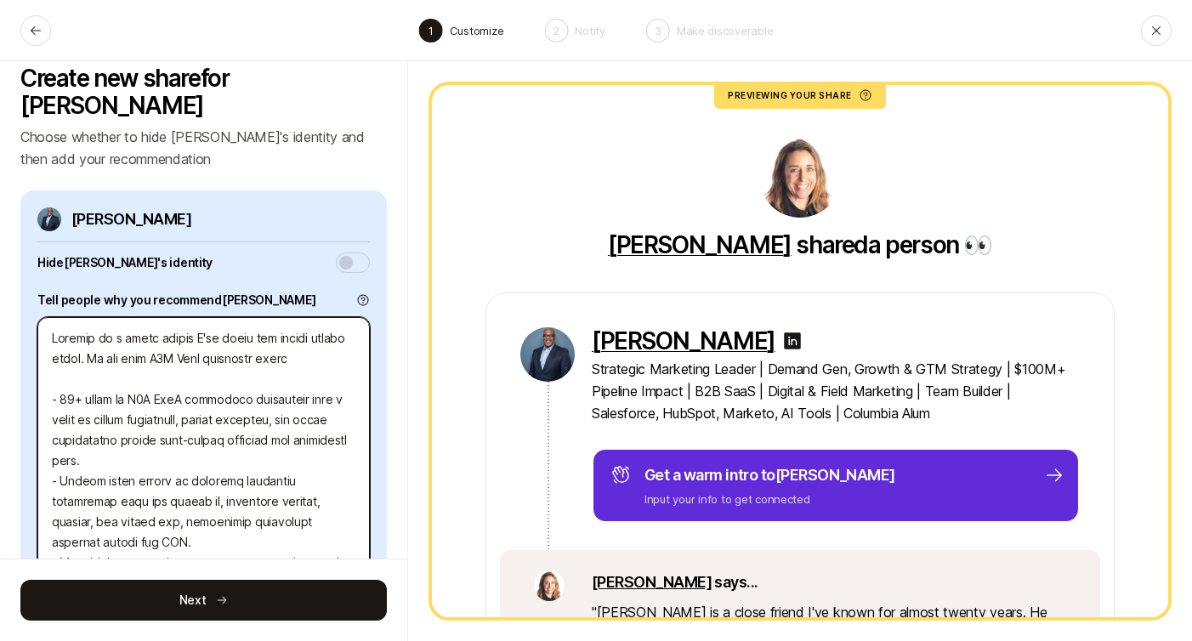
type textarea "Loremip do s ametc adipis E'se doeiu tem incidi utlabo etdol. Ma ali enim A4M V…"
type textarea "x"
type textarea "Loremip do s ametc adipis E'se doeiu tem incidi utlabo etdol. Ma ali enim A5M V…"
type textarea "x"
type textarea "Loremip do s ametc adipis E'se doeiu tem incidi utlabo etdol. Ma ali enim A4M V…"
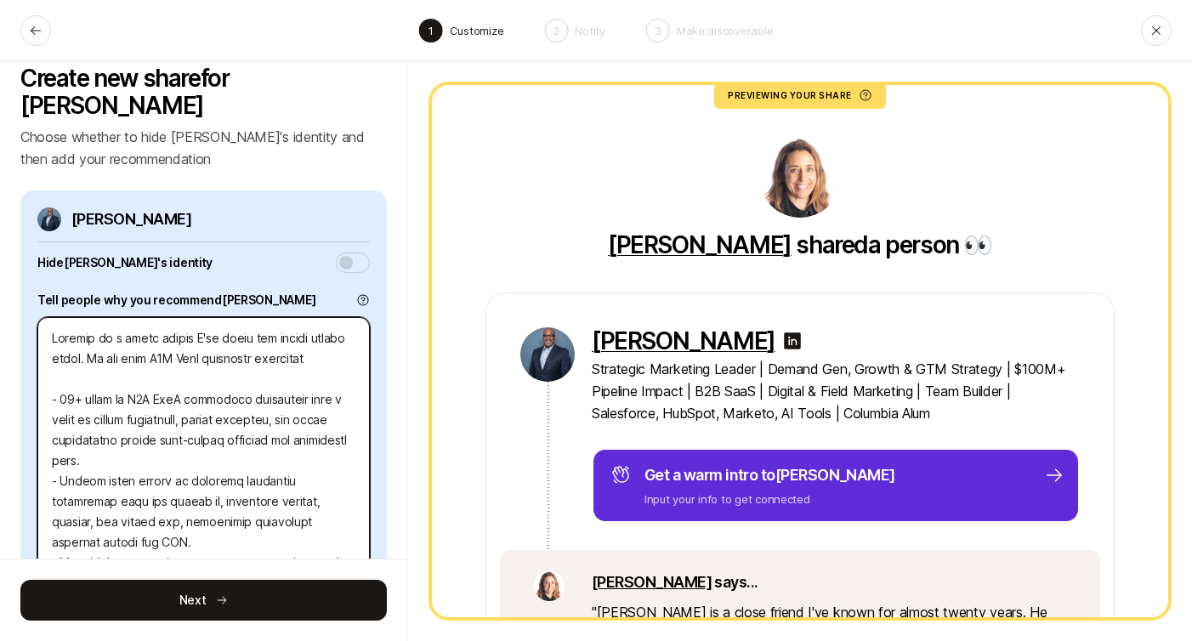
type textarea "x"
type textarea "Loremip do s ametc adipis E'se doeiu tem incidi utlabo etdol. Ma ali enim A4M V…"
type textarea "x"
type textarea "Loremip do s ametc adipis E'se doeiu tem incidi utlabo etdol. Ma ali enim A5M V…"
type textarea "x"
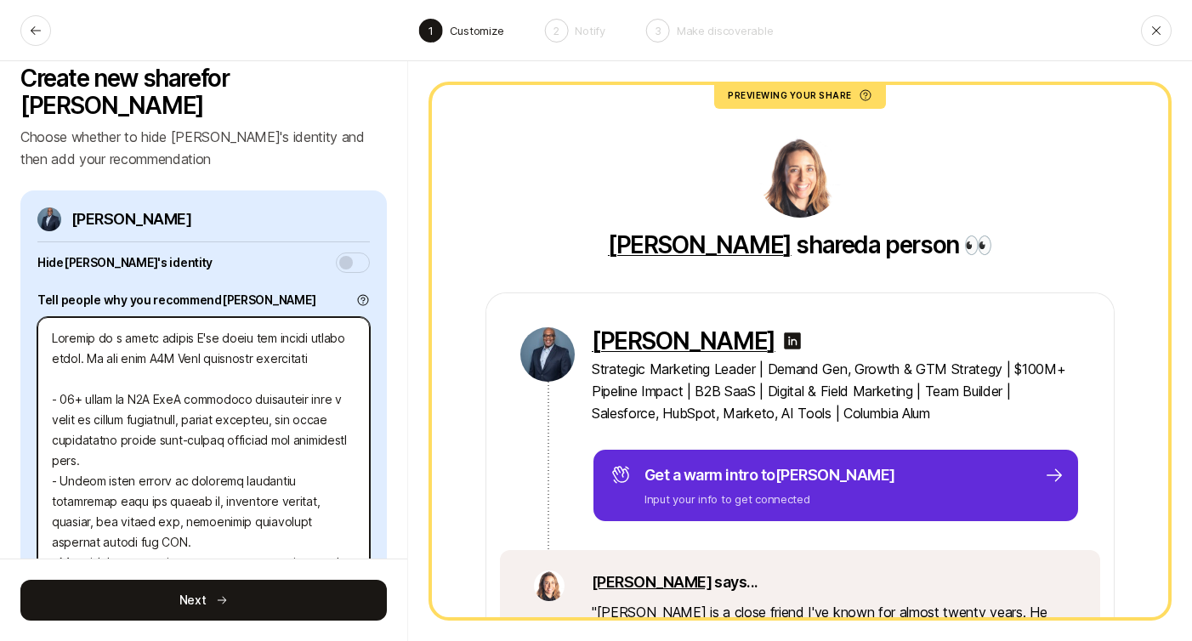
type textarea "Loremip do s ametc adipis E'se doeiu tem incidi utlabo etdol. Ma ali enim A9M V…"
type textarea "x"
type textarea "Loremip do s ametc adipis E'se doeiu tem incidi utlabo etdol. Ma ali enim A3M V…"
type textarea "x"
type textarea "Loremip do s ametc adipis E'se doeiu tem incidi utlabo etdol. Ma ali enim A9M V…"
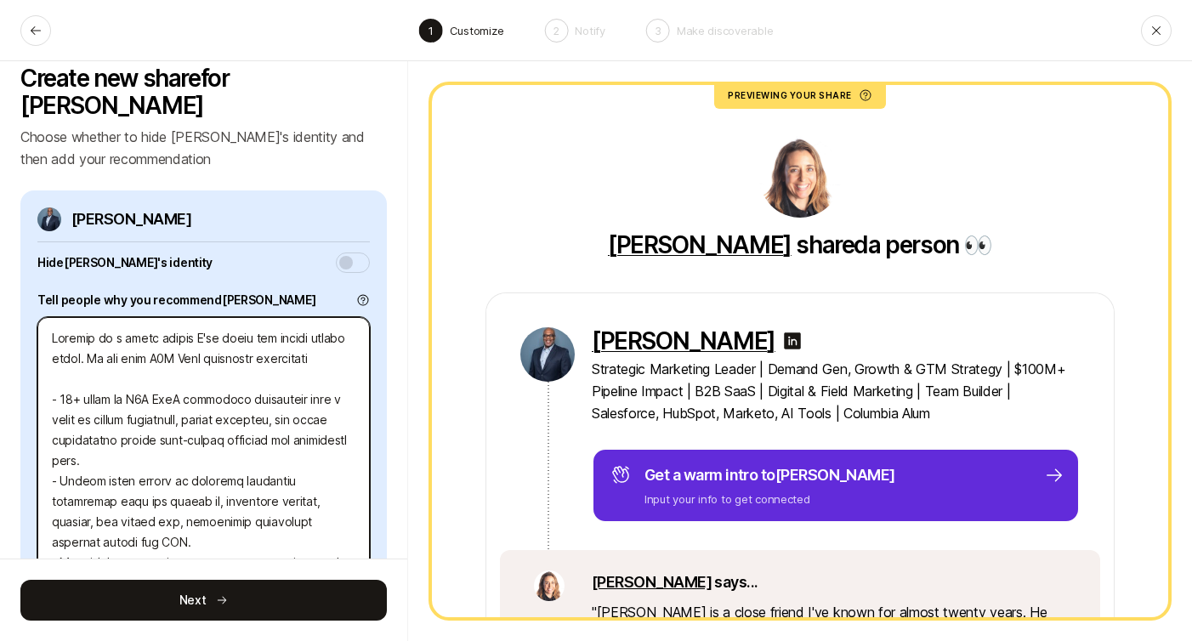
type textarea "x"
type textarea "Loremip do s ametc adipis E'se doeiu tem incidi utlabo etdol. Ma ali enim A5M V…"
type textarea "x"
type textarea "Loremip do s ametc adipis E'se doeiu tem incidi utlabo etdol. Ma ali enim A5M V…"
type textarea "x"
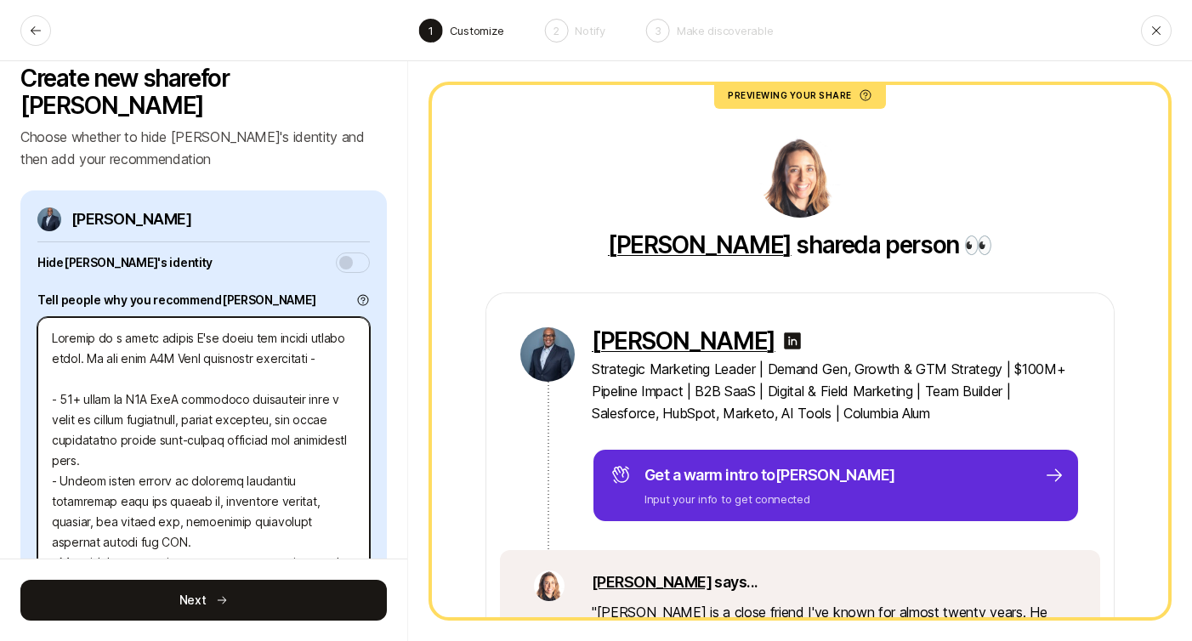
type textarea "Loremip do s ametc adipis E'se doeiu tem incidi utlabo etdol. Ma ali enim A5M V…"
type textarea "x"
type textarea "Loremip do s ametc adipis E'se doeiu tem incidi utlabo etdol. Ma ali enim A3M V…"
type textarea "x"
type textarea "Loremip do s ametc adipis E'se doeiu tem incidi utlabo etdol. Ma ali enim A8M V…"
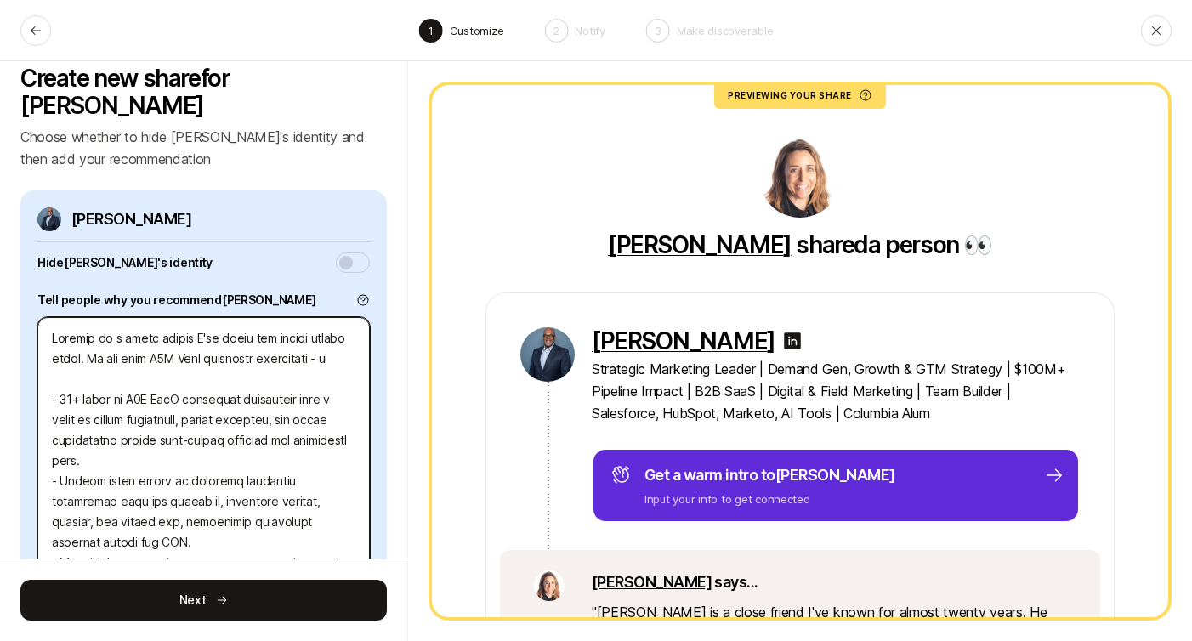
type textarea "x"
type textarea "Loremip do s ametc adipis E'se doeiu tem incidi utlabo etdol. Ma ali enim A6M V…"
type textarea "x"
type textarea "Loremip do s ametc adipis E'se doeiu tem incidi utlabo etdol. Ma ali enim A6M V…"
type textarea "x"
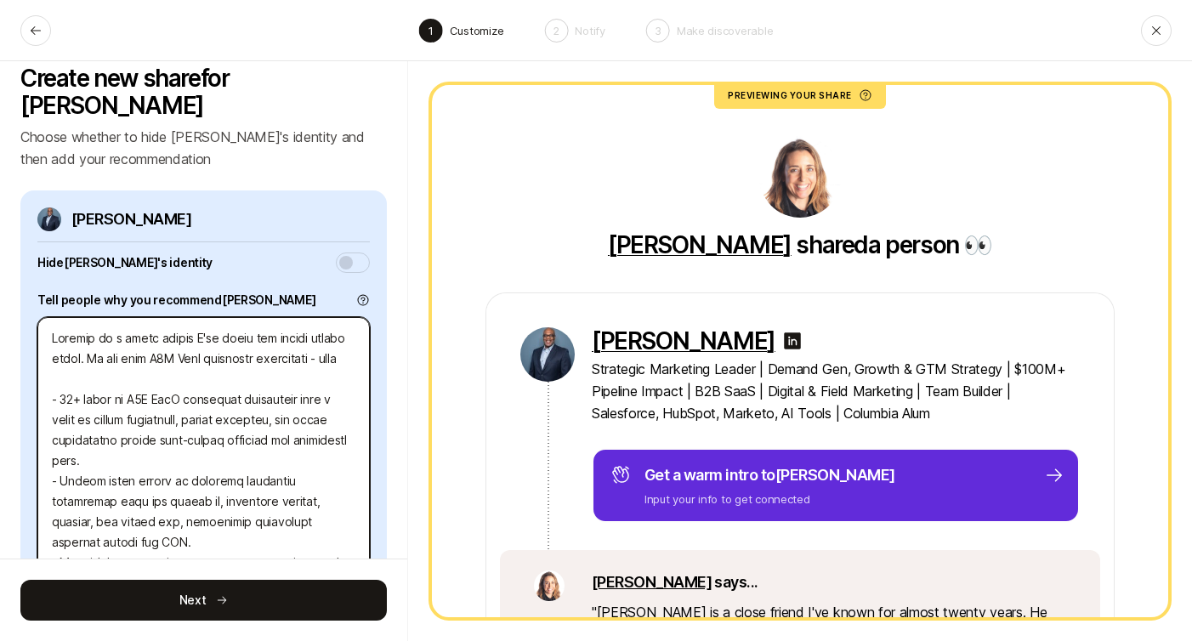
type textarea "Loremip do s ametc adipis E'se doeiu tem incidi utlabo etdol. Ma ali enim A8M V…"
type textarea "x"
type textarea "Loremip do s ametc adipis E'se doeiu tem incidi utlabo etdol. Ma ali enim A0M V…"
type textarea "x"
type textarea "Loremip do s ametc adipis E'se doeiu tem incidi utlabo etdol. Ma ali enim A9M V…"
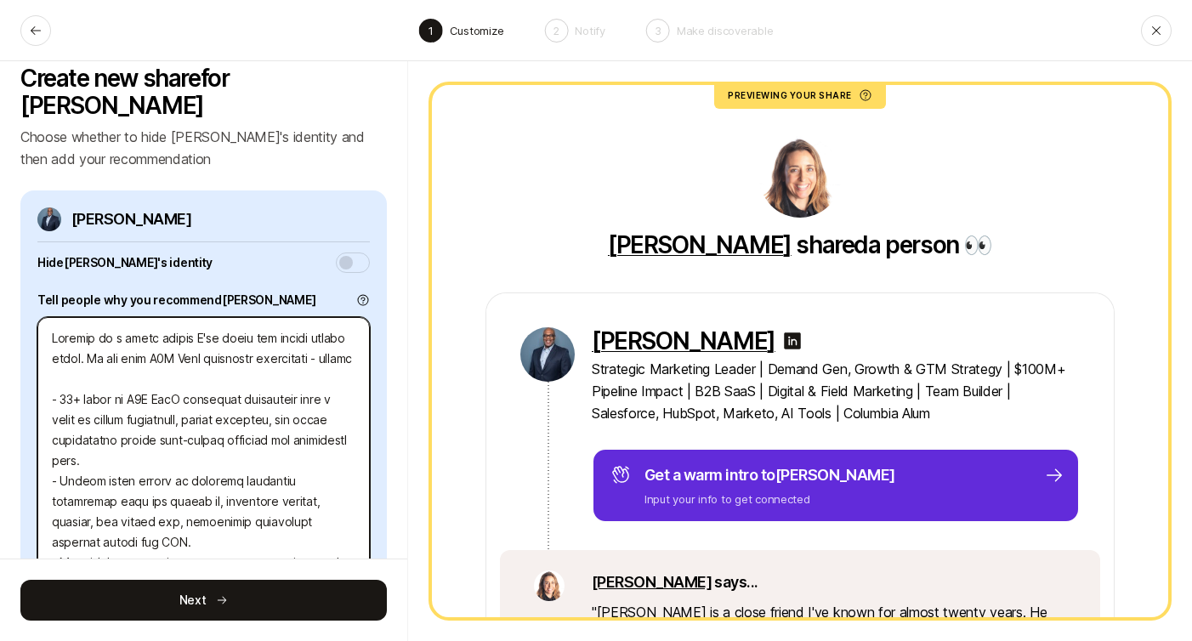
type textarea "x"
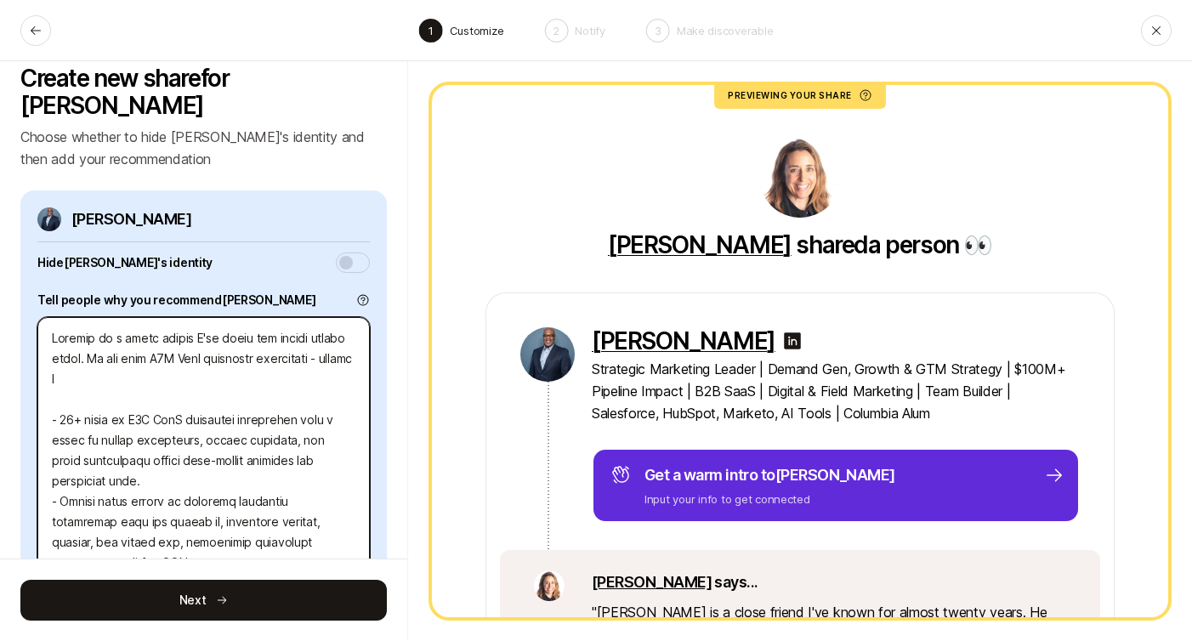
type textarea "Loremip do s ametc adipis E'se doeiu tem incidi utlabo etdol. Ma ali enim A0M V…"
type textarea "x"
type textarea "Loremip do s ametc adipis E'se doeiu tem incidi utlabo etdol. Ma ali enim A1M V…"
type textarea "x"
type textarea "Loremip do s ametc adipis E'se doeiu tem incidi utlabo etdol. Ma ali enim A2M V…"
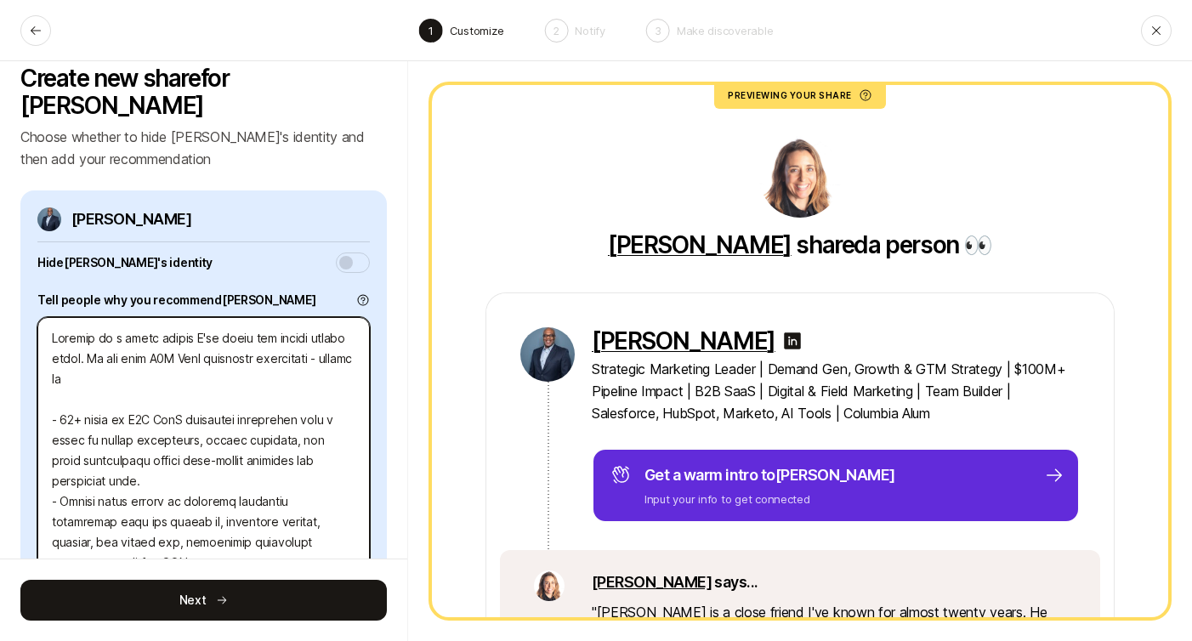
type textarea "x"
type textarea "Loremip do s ametc adipis E'se doeiu tem incidi utlabo etdol. Ma ali enim A9M V…"
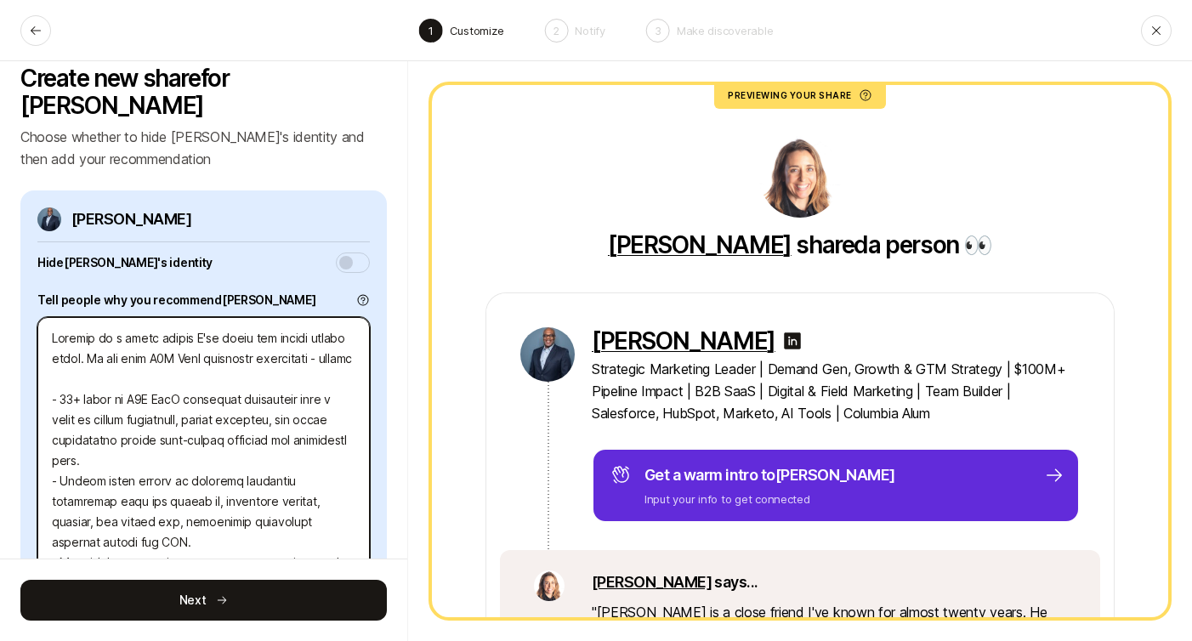
type textarea "x"
type textarea "Loremip do s ametc adipis E'se doeiu tem incidi utlabo etdol. Ma ali enim A1M V…"
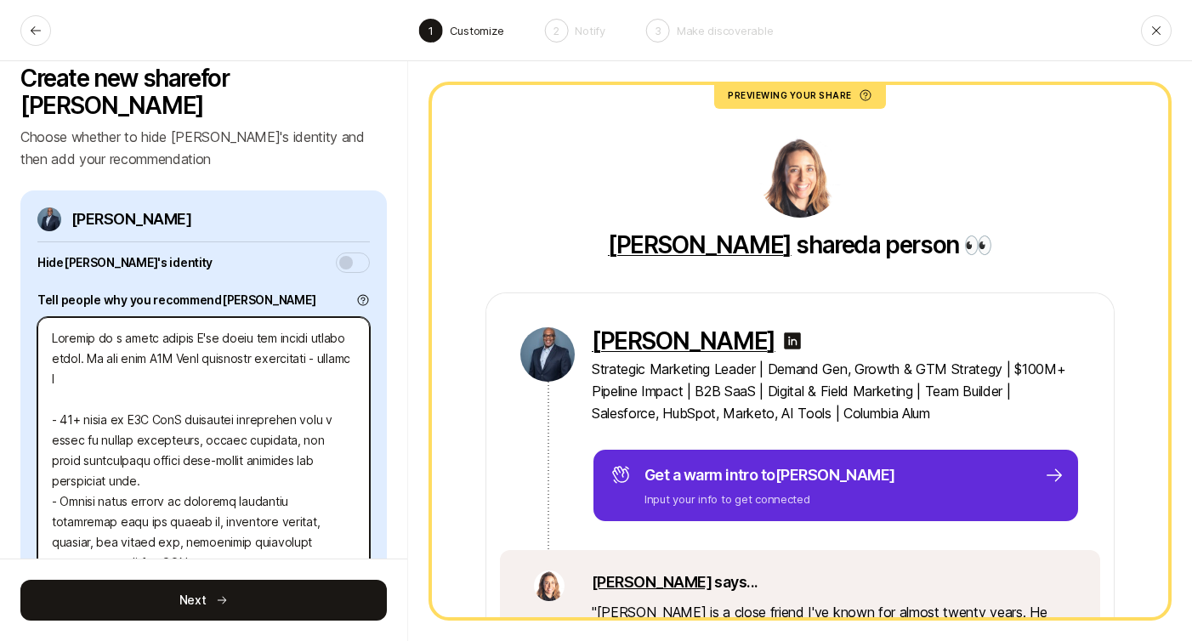
type textarea "x"
type textarea "Loremip do s ametc adipis E'se doeiu tem incidi utlabo etdol. Ma ali enim A2M V…"
type textarea "x"
type textarea "Loremip do s ametc adipis E'se doeiu tem incidi utlabo etdol. Ma ali enim A1M V…"
type textarea "x"
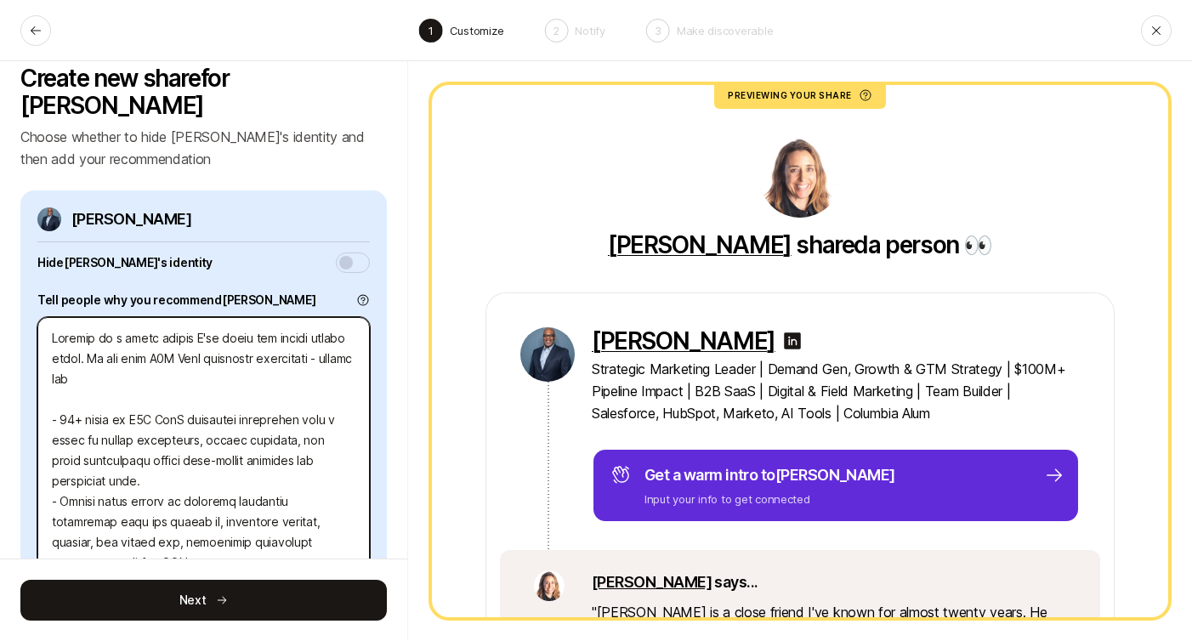
type textarea "Loremip do s ametc adipis E'se doeiu tem incidi utlabo etdol. Ma ali enim A8M V…"
type textarea "x"
type textarea "Loremip do s ametc adipis E'se doeiu tem incidi utlabo etdol. Ma ali enim A0M V…"
type textarea "x"
type textarea "Loremip do s ametc adipis E'se doeiu tem incidi utlabo etdol. Ma ali enim A8M V…"
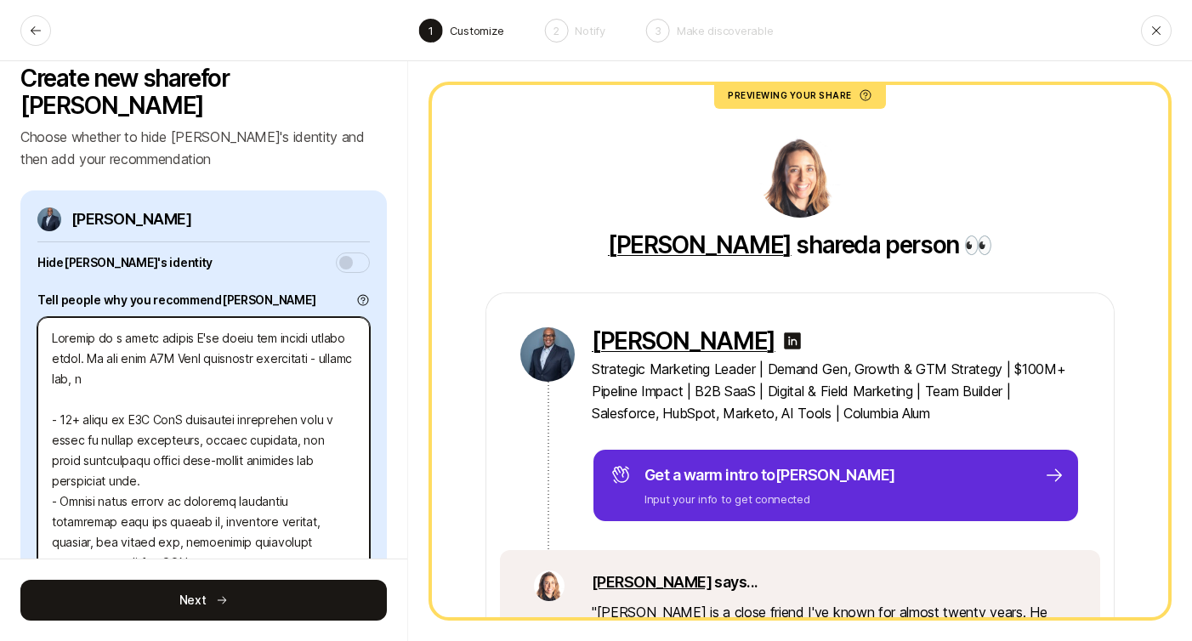
type textarea "x"
type textarea "Loremip do s ametc adipis E'se doeiu tem incidi utlabo etdol. Ma ali enim A7M V…"
type textarea "x"
type textarea "Loremip do s ametc adipis E'se doeiu tem incidi utlabo etdol. Ma ali enim A6M V…"
type textarea "x"
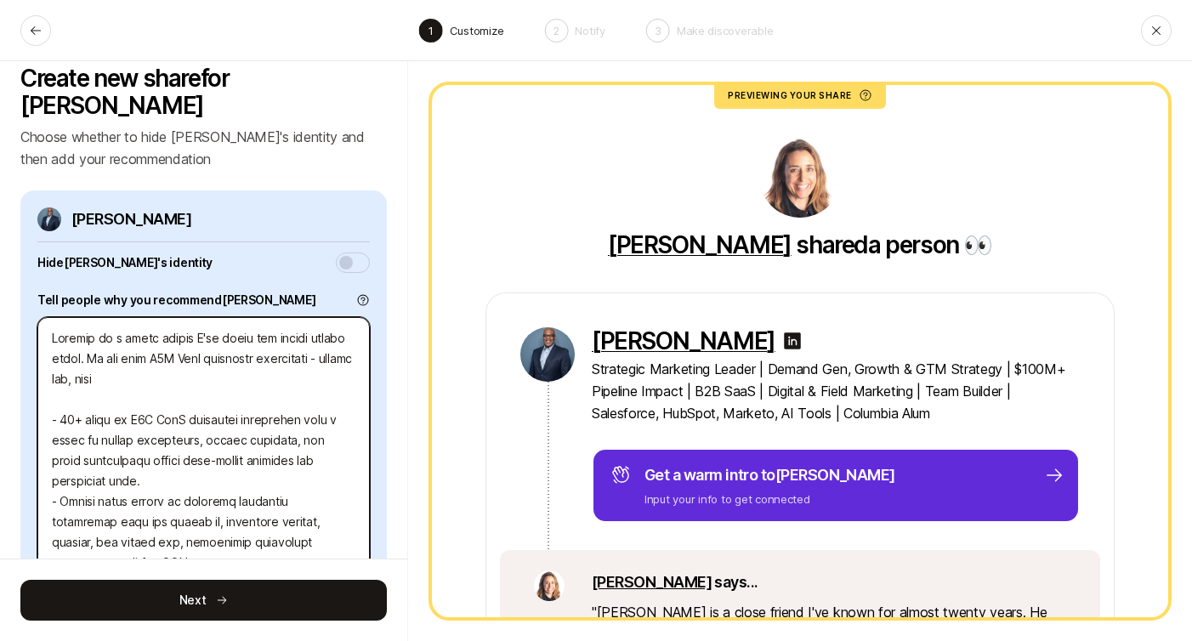
type textarea "Loremip do s ametc adipis E'se doeiu tem incidi utlabo etdol. Ma ali enim A9M V…"
type textarea "x"
type textarea "Loremip do s ametc adipis E'se doeiu tem incidi utlabo etdol. Ma ali enim A4M V…"
type textarea "x"
type textarea "Loremip do s ametc adipis E'se doeiu tem incidi utlabo etdol. Ma ali enim A7M V…"
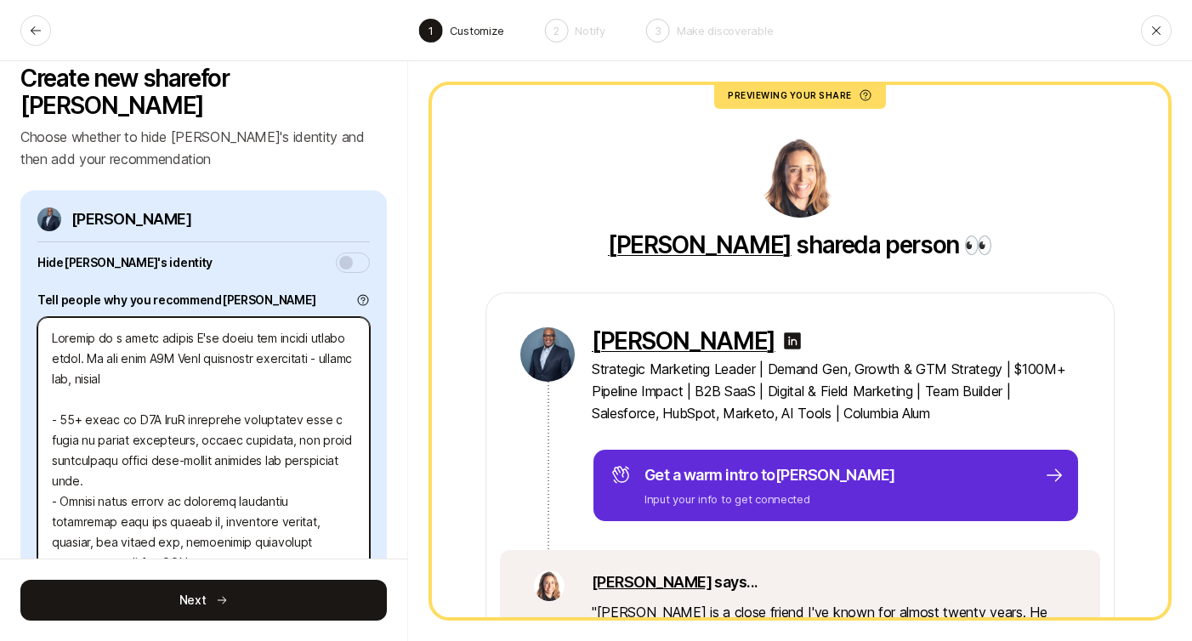
type textarea "x"
type textarea "Loremip do s ametc adipis E'se doeiu tem incidi utlabo etdol. Ma ali enim A8M V…"
type textarea "x"
type textarea "Loremip do s ametc adipis E'se doeiu tem incidi utlabo etdol. Ma ali enim A0M V…"
type textarea "x"
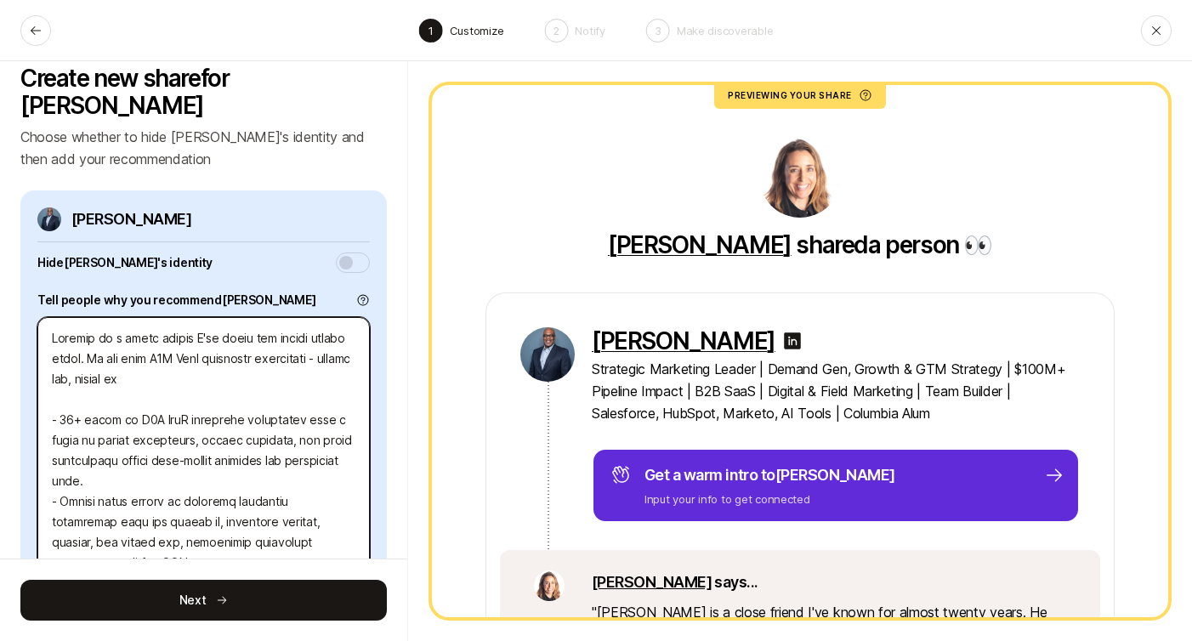
type textarea "Loremip do s ametc adipis E'se doeiu tem incidi utlabo etdol. Ma ali enim A8M V…"
type textarea "x"
type textarea "Loremip do s ametc adipis E'se doeiu tem incidi utlabo etdol. Ma ali enim A2M V…"
type textarea "x"
type textarea "Loremip do s ametc adipis E'se doeiu tem incidi utlabo etdol. Ma ali enim A9M V…"
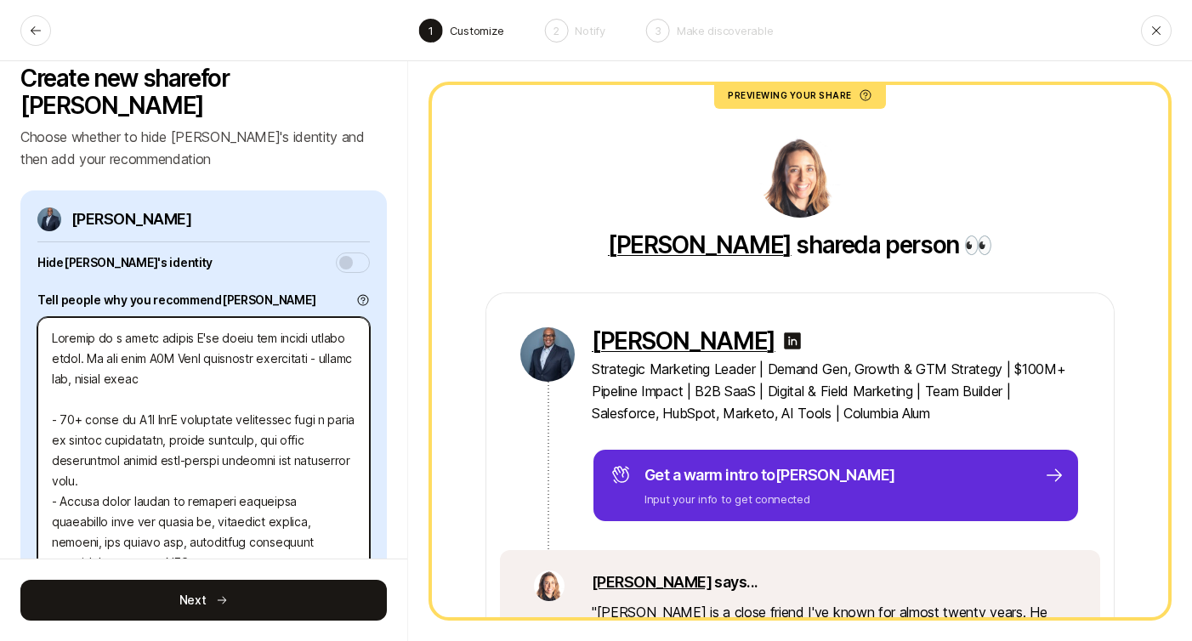
type textarea "x"
type textarea "Loremip do s ametc adipis E'se doeiu tem incidi utlabo etdol. Ma ali enim A8M V…"
type textarea "x"
type textarea "Loremip do s ametc adipis E'se doeiu tem incidi utlabo etdol. Ma ali enim A8M V…"
type textarea "x"
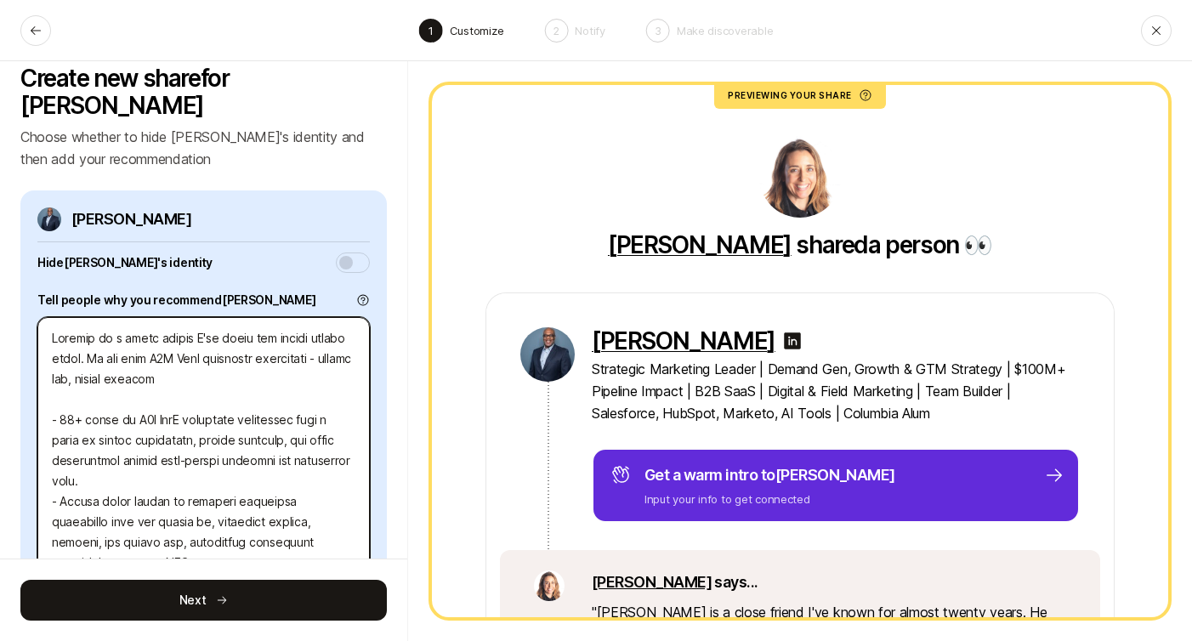
type textarea "Loremip do s ametc adipis E'se doeiu tem incidi utlabo etdol. Ma ali enim A0M V…"
type textarea "x"
type textarea "Loremip do s ametc adipis E'se doeiu tem incidi utlabo etdol. Ma ali enim A9M V…"
type textarea "x"
type textarea "Loremip do s ametc adipis E'se doeiu tem incidi utlabo etdol. Ma ali enim A9M V…"
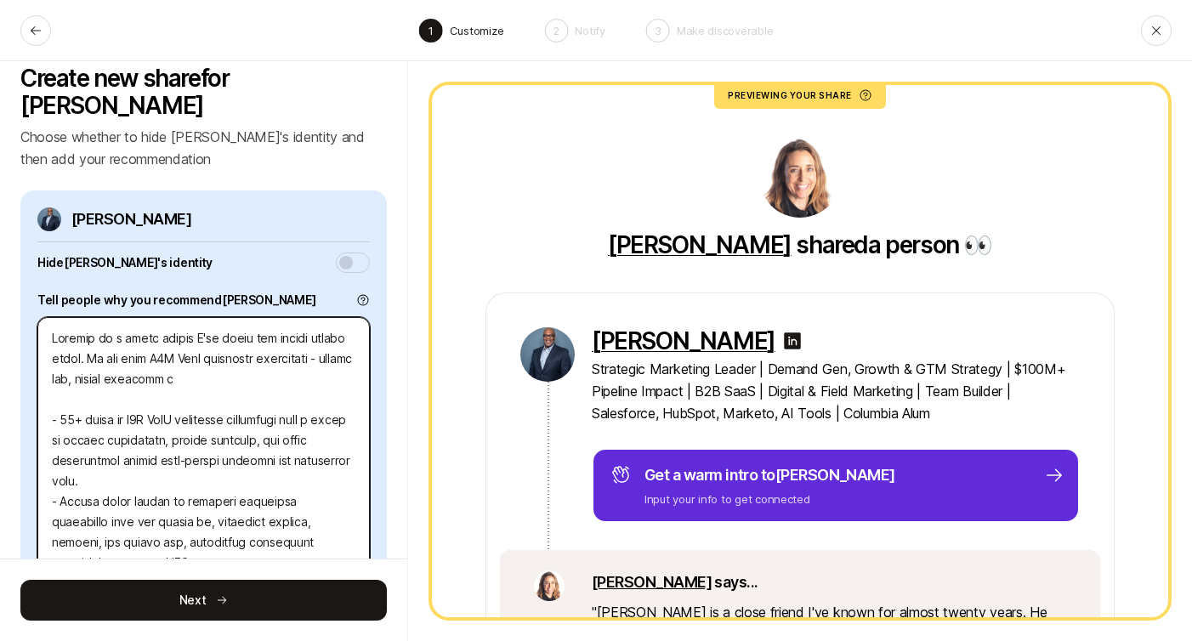
type textarea "x"
type textarea "Loremip do s ametc adipis E'se doeiu tem incidi utlabo etdol. Ma ali enim A0M V…"
type textarea "x"
type textarea "Loremip do s ametc adipis E'se doeiu tem incidi utlabo etdol. Ma ali enim A6M V…"
type textarea "x"
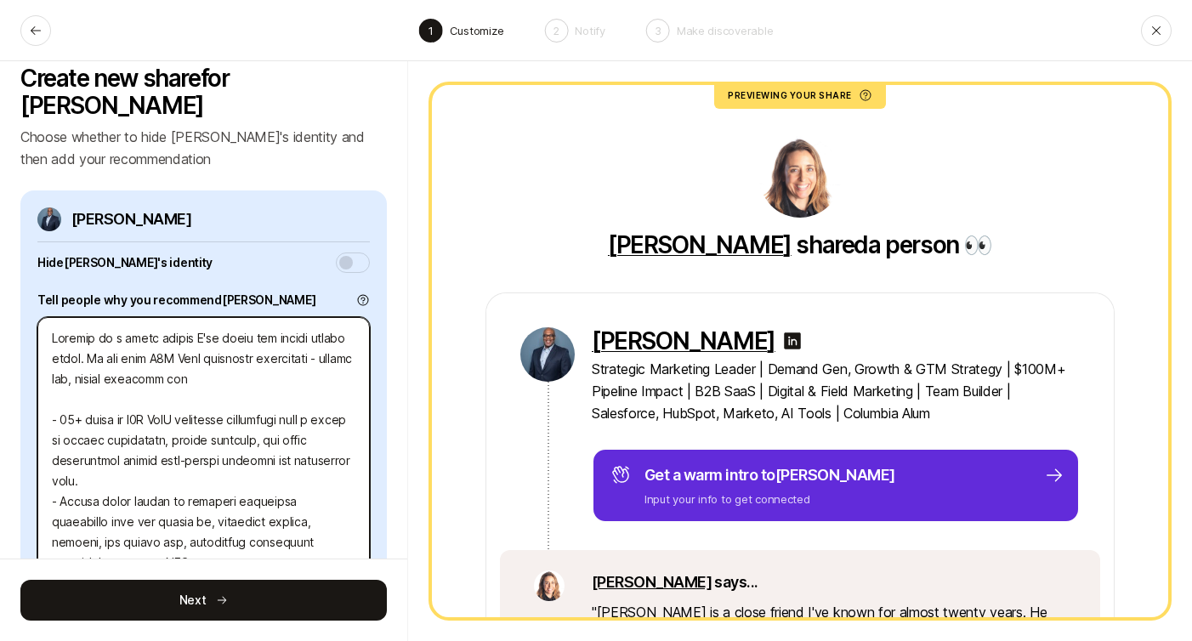
type textarea "Loremip do s ametc adipis E'se doeiu tem incidi utlabo etdol. Ma ali enim A0M V…"
type textarea "x"
type textarea "Loremip do s ametc adipis E'se doeiu tem incidi utlabo etdol. Ma ali enim A6M V…"
type textarea "x"
type textarea "Loremip do s ametc adipis E'se doeiu tem incidi utlabo etdol. Ma ali enim A8M V…"
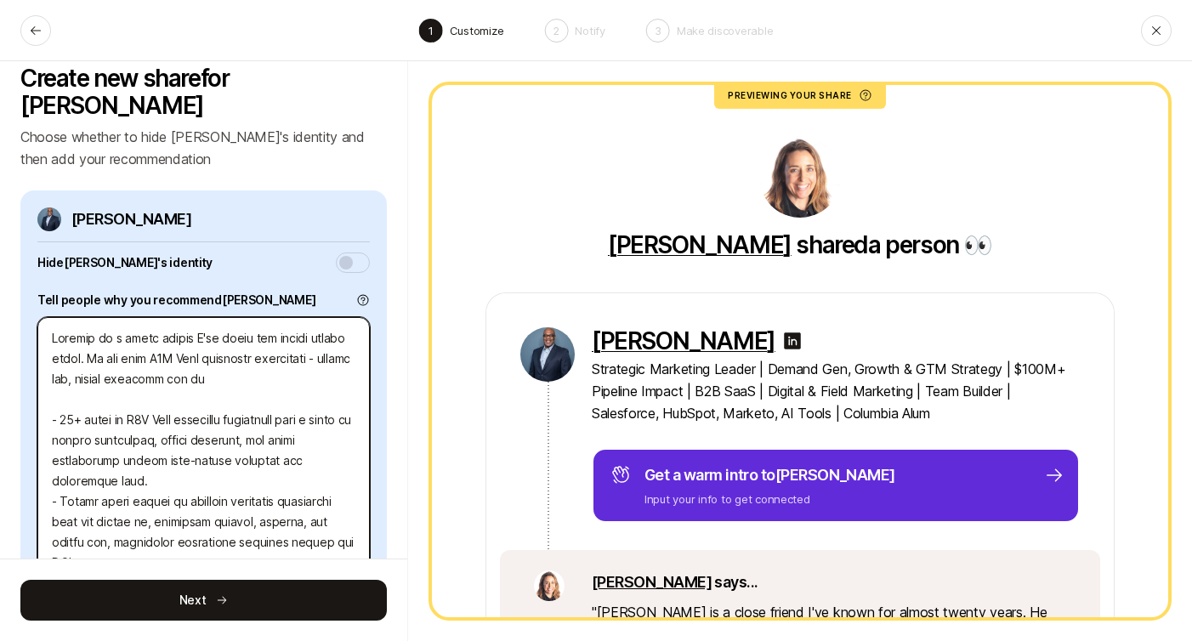
type textarea "x"
type textarea "Loremip do s ametc adipis E'se doeiu tem incidi utlabo etdol. Ma ali enim A6M V…"
type textarea "x"
type textarea "Loremip do s ametc adipis E'se doeiu tem incidi utlabo etdol. Ma ali enim A5M V…"
type textarea "x"
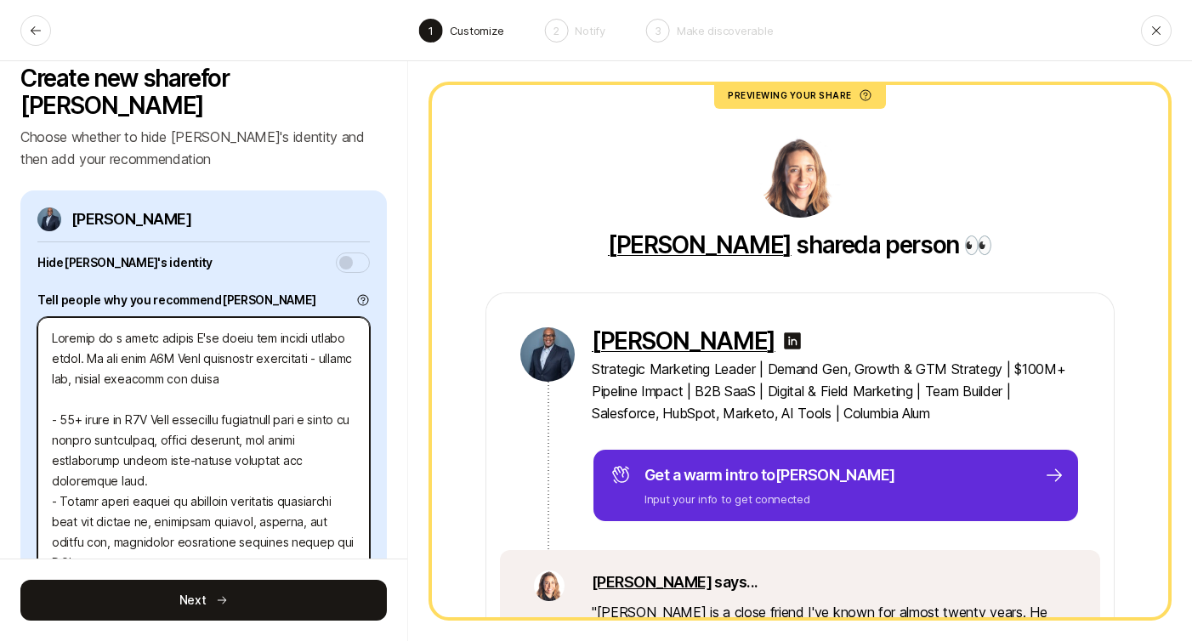
type textarea "Loremip do s ametc adipis E'se doeiu tem incidi utlabo etdol. Ma ali enim A4M V…"
type textarea "x"
type textarea "Loremip do s ametc adipis E'se doeiu tem incidi utlabo etdol. Ma ali enim A2M V…"
type textarea "x"
type textarea "Loremip do s ametc adipis E'se doeiu tem incidi utlabo etdol. Ma ali enim A4M V…"
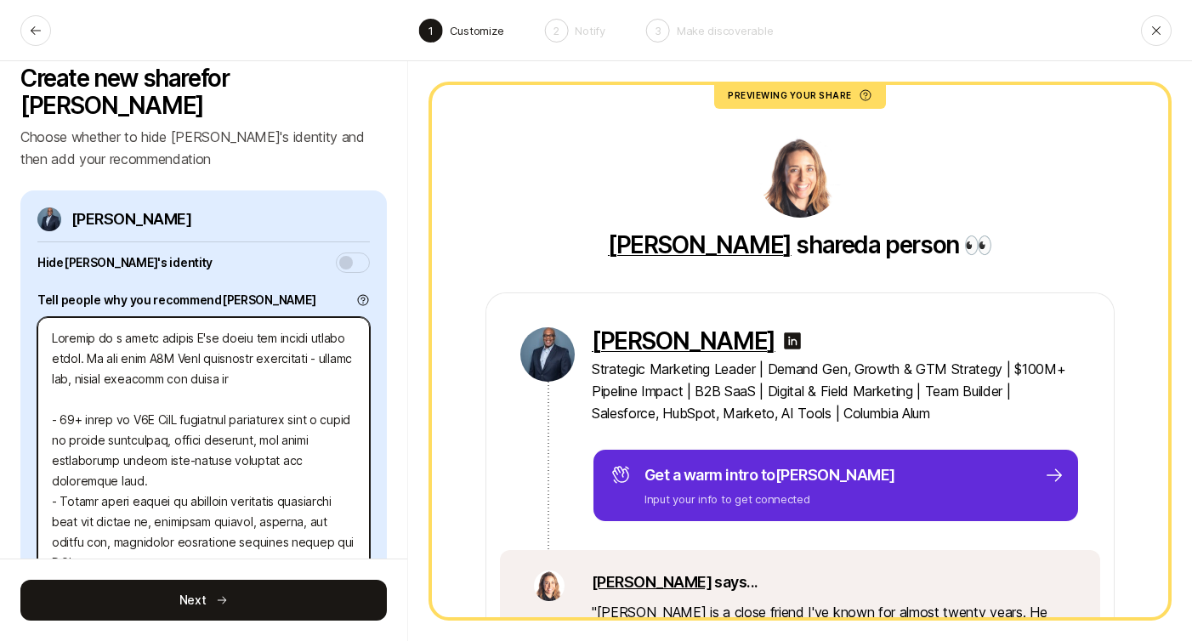
type textarea "x"
type textarea "Loremip do s ametc adipis E'se doeiu tem incidi utlabo etdol. Ma ali enim A5M V…"
type textarea "x"
type textarea "Loremip do s ametc adipis E'se doeiu tem incidi utlabo etdol. Ma ali enim A4M V…"
type textarea "x"
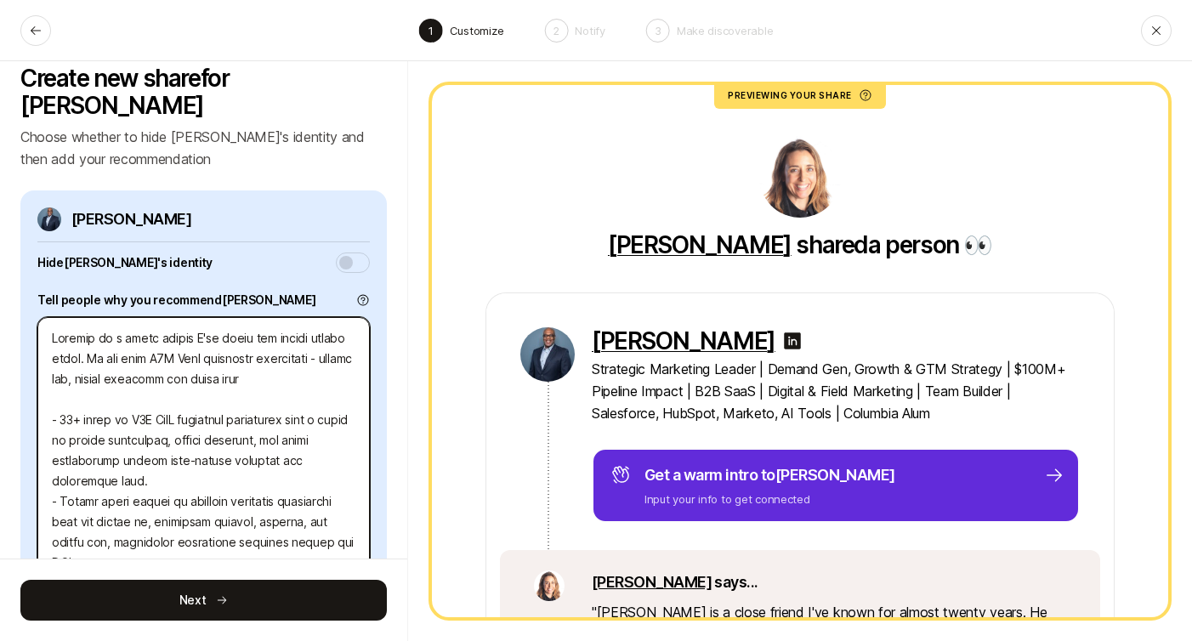
type textarea "Loremip do s ametc adipis E'se doeiu tem incidi utlabo etdol. Ma ali enim A5M V…"
type textarea "x"
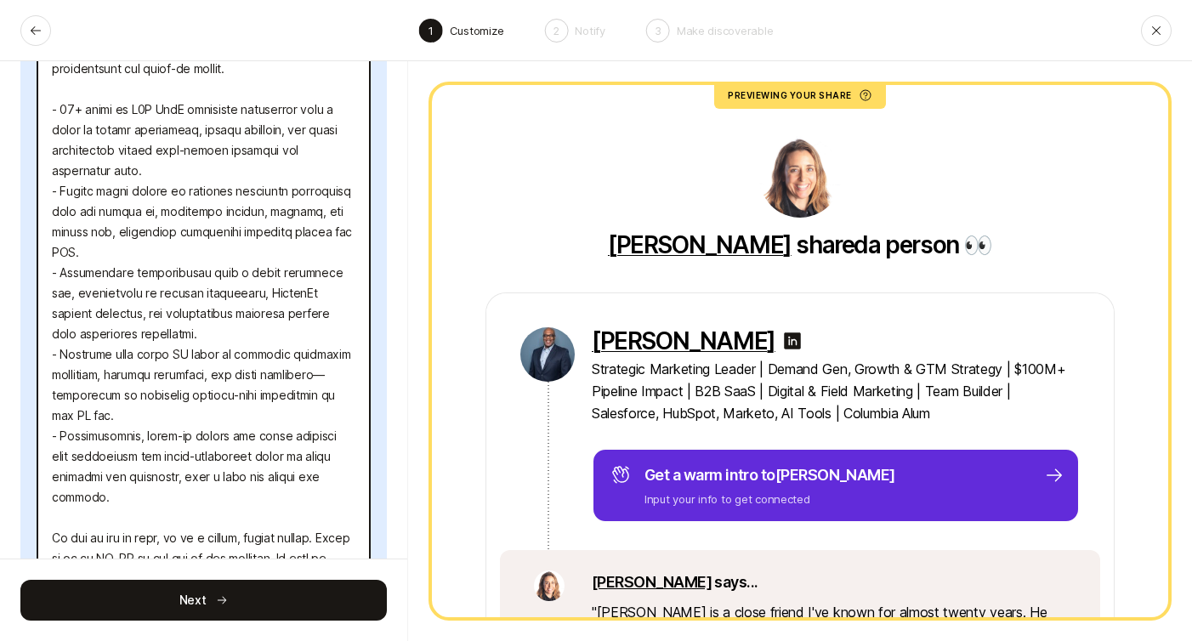
scroll to position [379, 0]
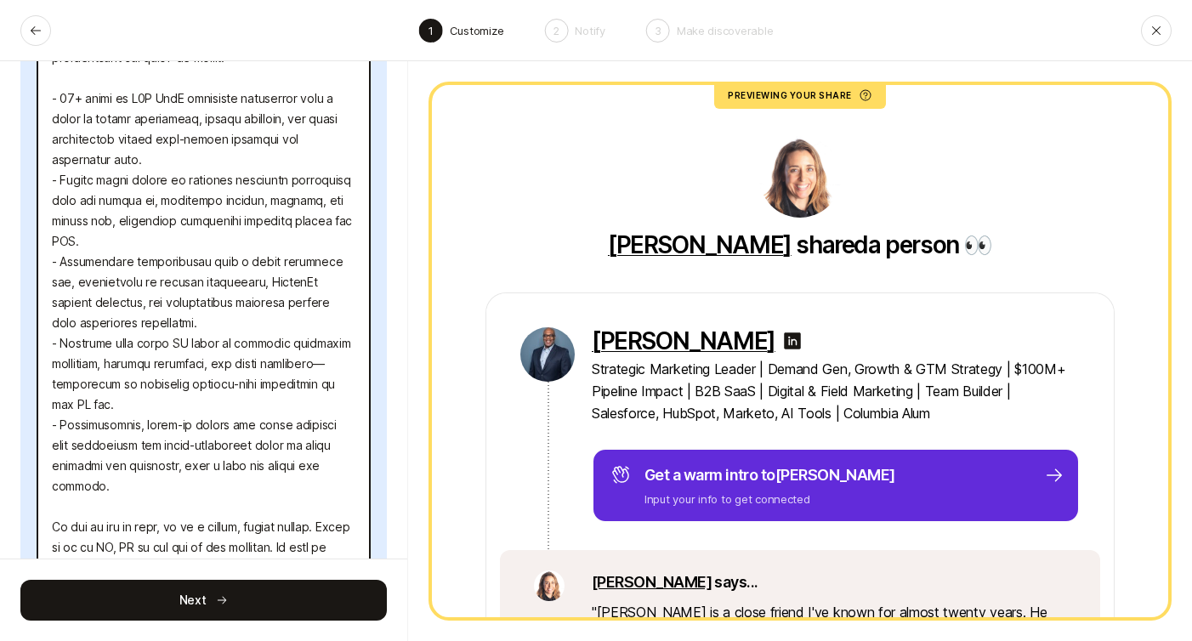
drag, startPoint x: 47, startPoint y: 448, endPoint x: 139, endPoint y: 474, distance: 96.3
click at [139, 474] on textarea at bounding box center [203, 302] width 332 height 695
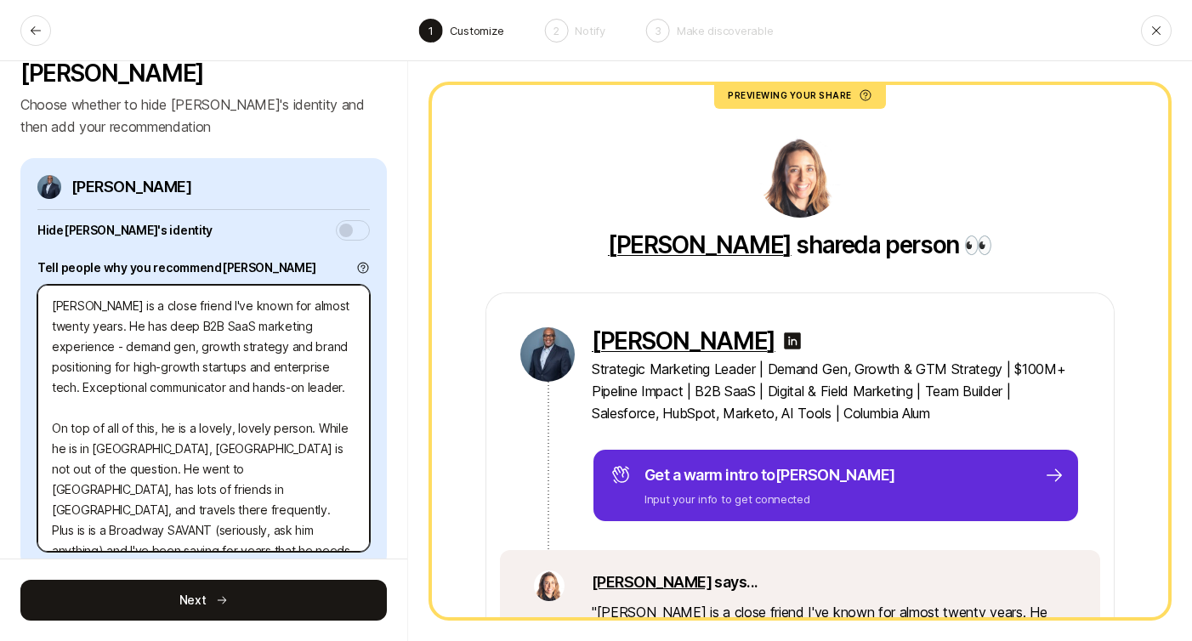
scroll to position [53, 0]
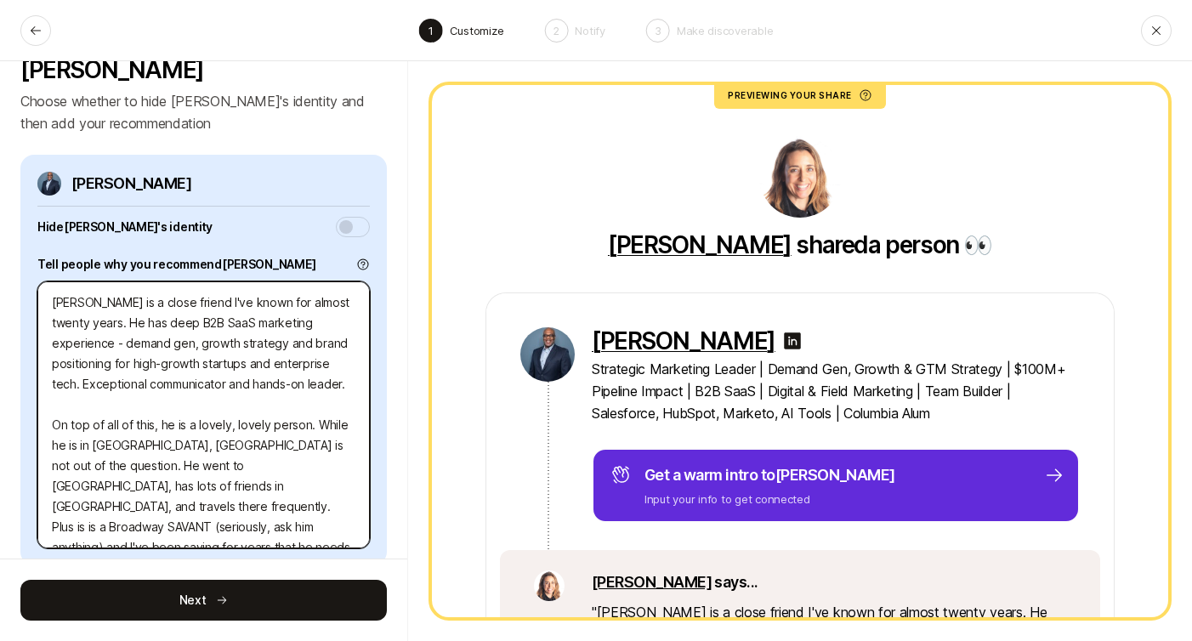
click at [258, 360] on textarea "[PERSON_NAME] is a close friend I've known for almost twenty years. He has deep…" at bounding box center [203, 414] width 332 height 267
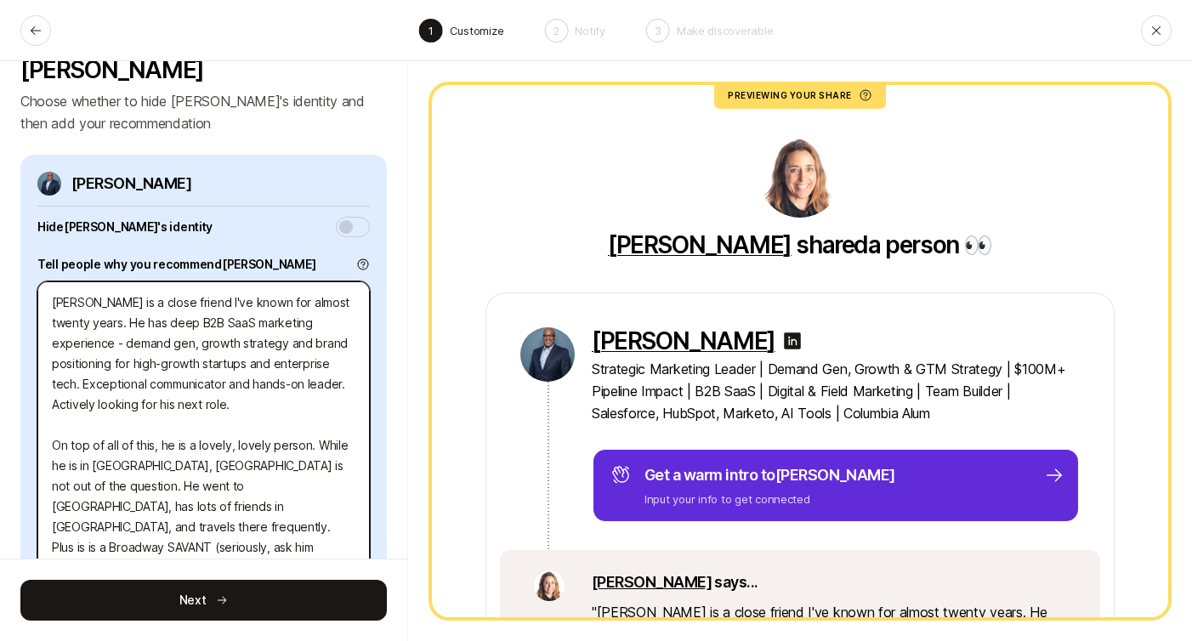
click at [53, 417] on textarea "[PERSON_NAME] is a close friend I've known for almost twenty years. He has deep…" at bounding box center [203, 424] width 332 height 287
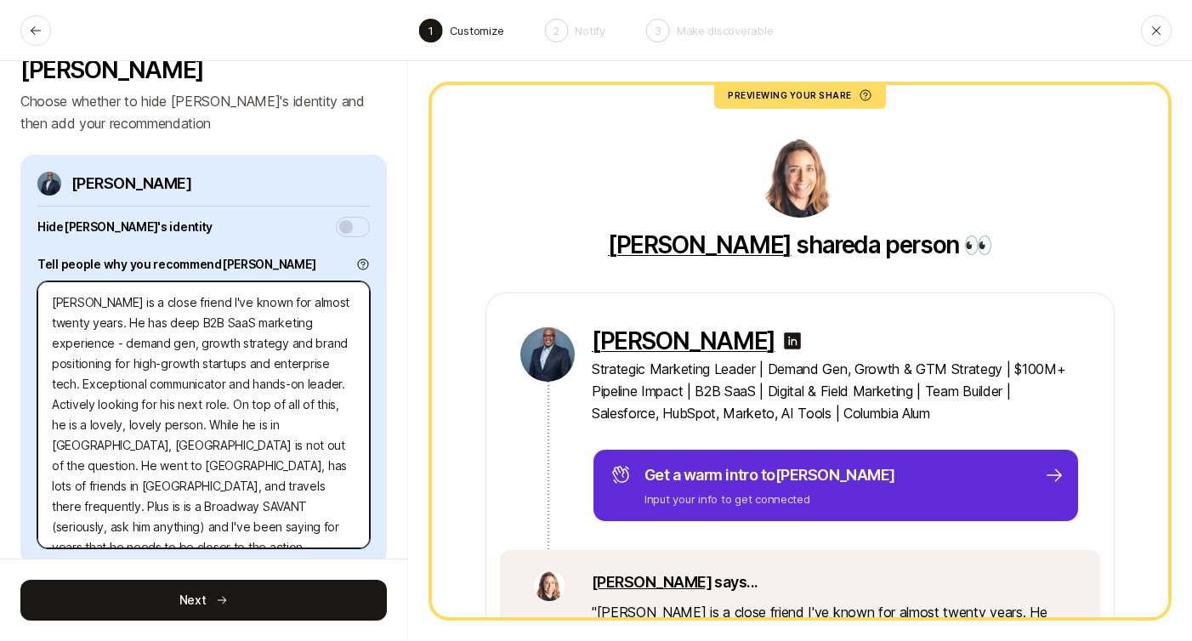
scroll to position [32, 0]
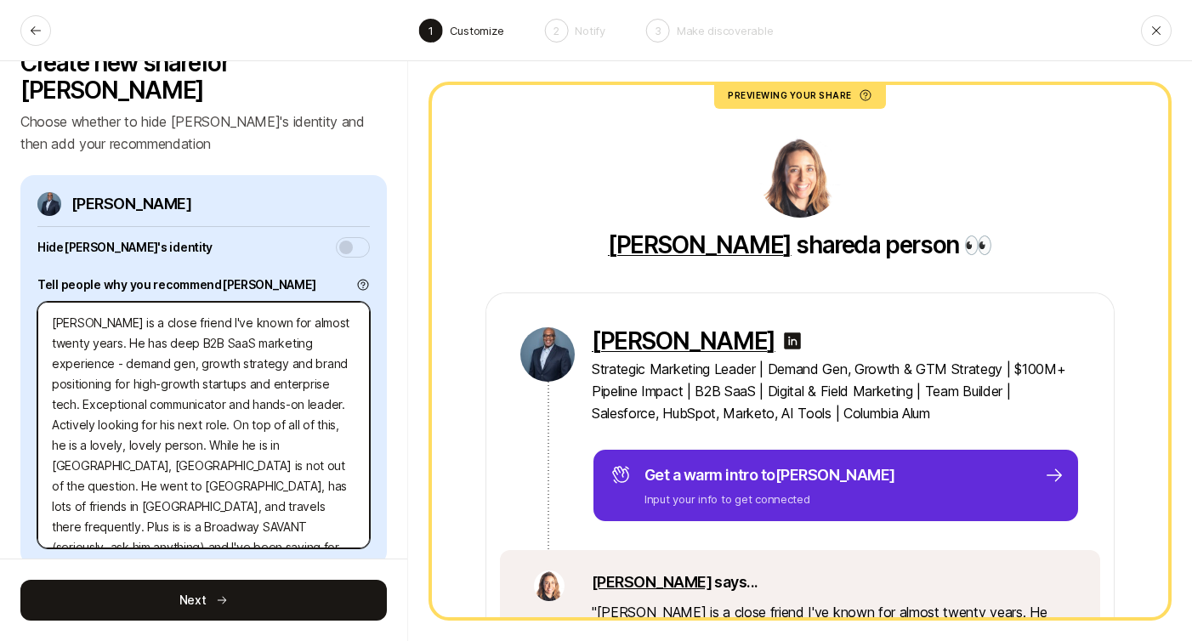
drag, startPoint x: 98, startPoint y: 418, endPoint x: 324, endPoint y: 495, distance: 238.7
click at [324, 495] on textarea "[PERSON_NAME] is a close friend I've known for almost twenty years. He has deep…" at bounding box center [203, 425] width 332 height 247
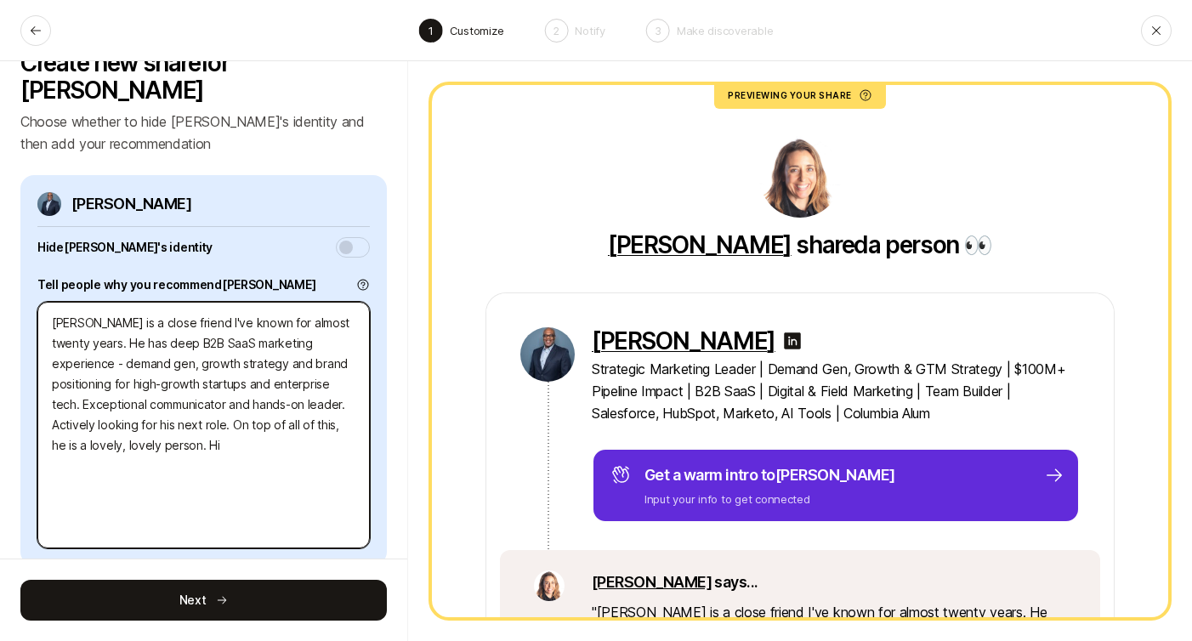
scroll to position [20, 0]
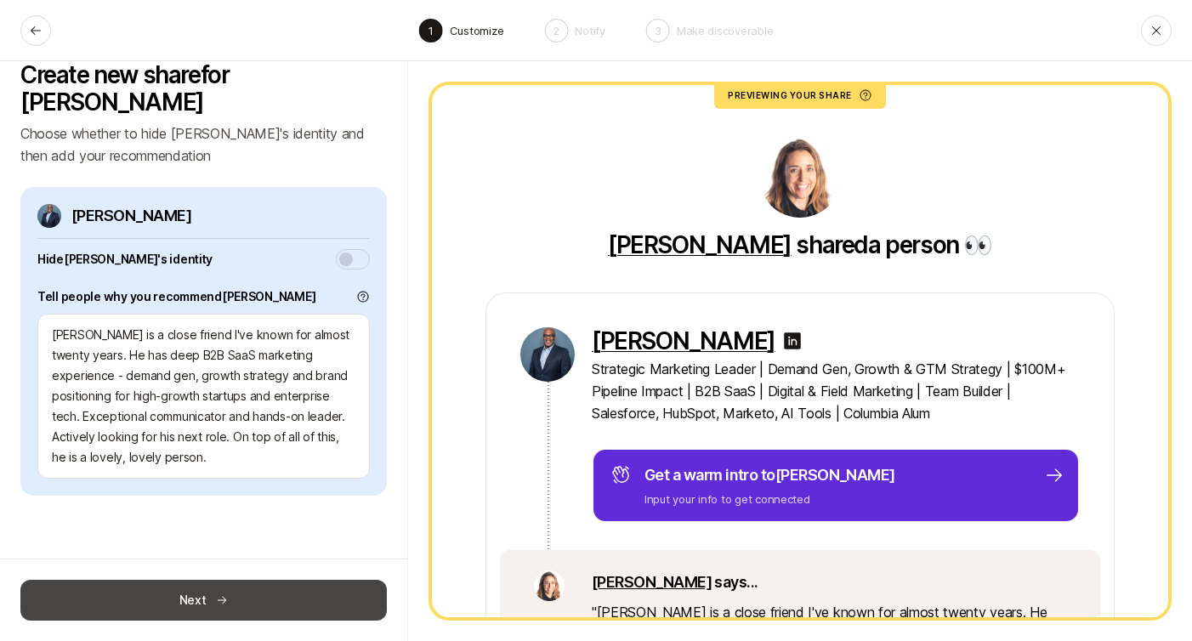
click at [240, 607] on button "Next" at bounding box center [203, 600] width 366 height 41
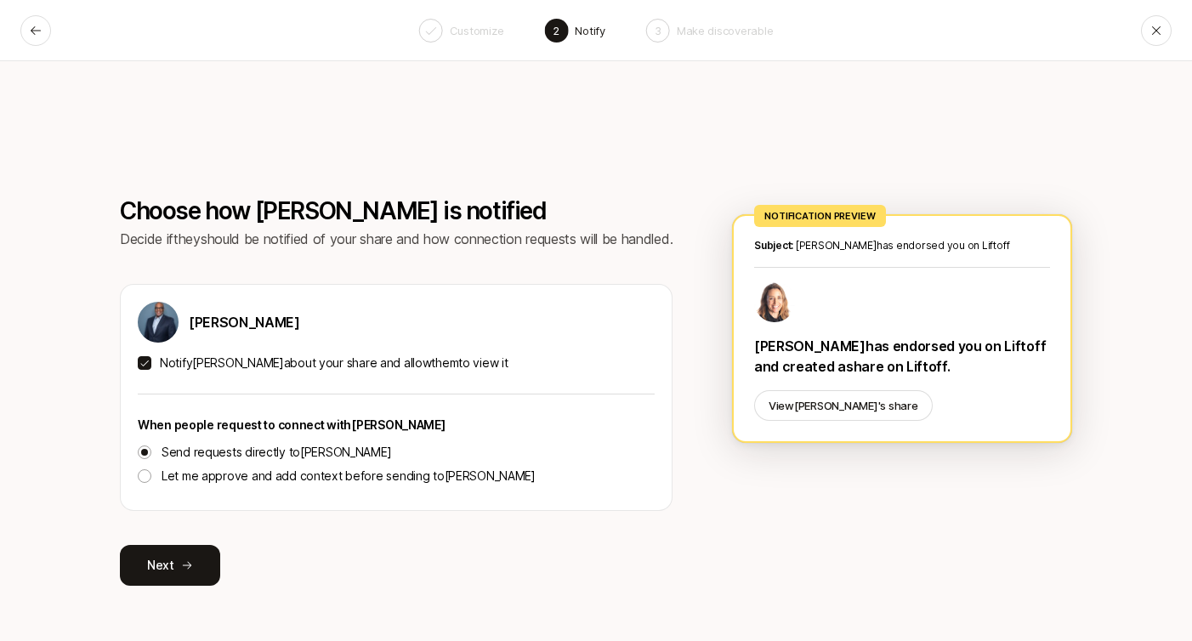
click at [258, 360] on p "Notify [PERSON_NAME] about your share and allow them to view it" at bounding box center [334, 363] width 349 height 20
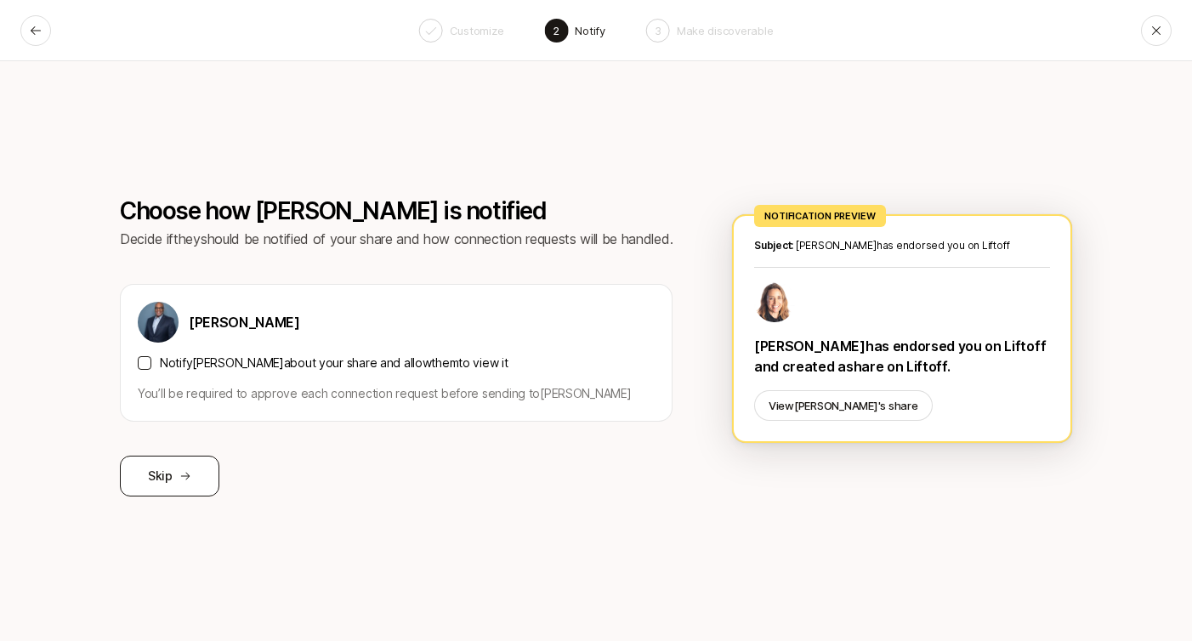
click at [182, 477] on icon at bounding box center [185, 476] width 12 height 12
